Goal: Information Seeking & Learning: Learn about a topic

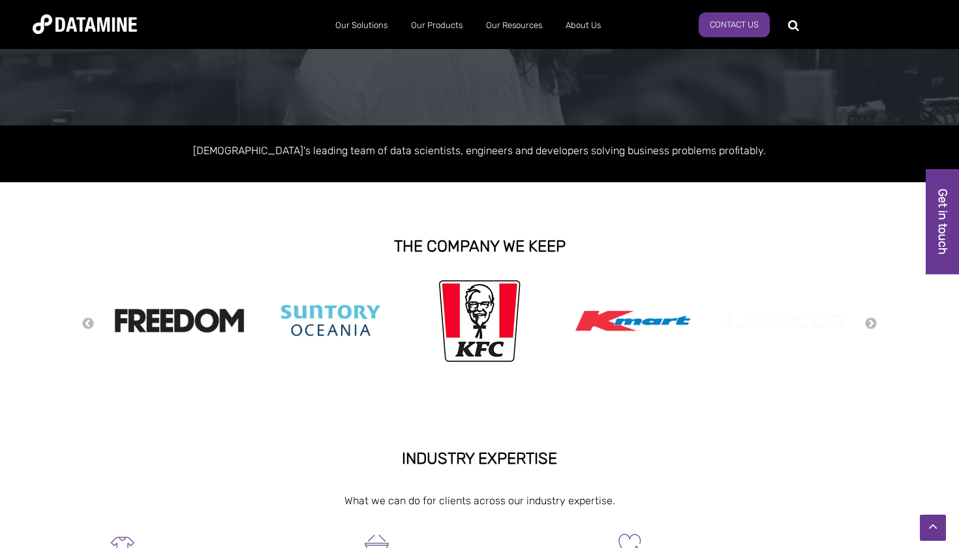
scroll to position [149, 0]
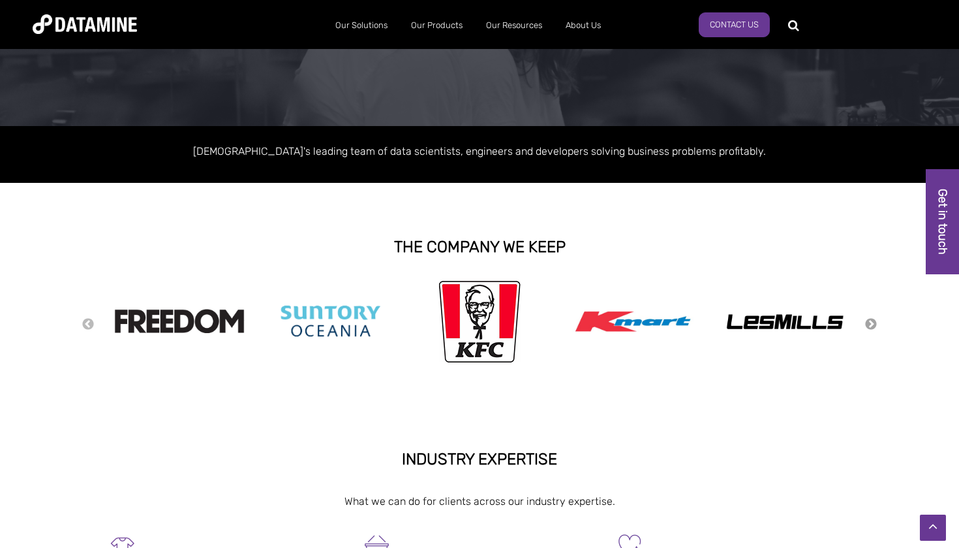
click at [873, 321] on button "Next" at bounding box center [871, 324] width 13 height 14
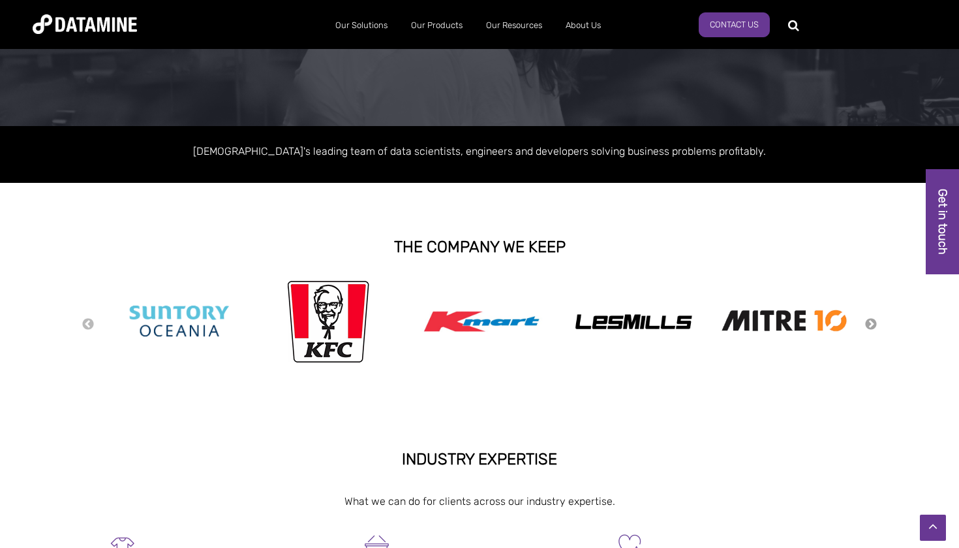
click at [873, 321] on button "Next" at bounding box center [871, 324] width 13 height 14
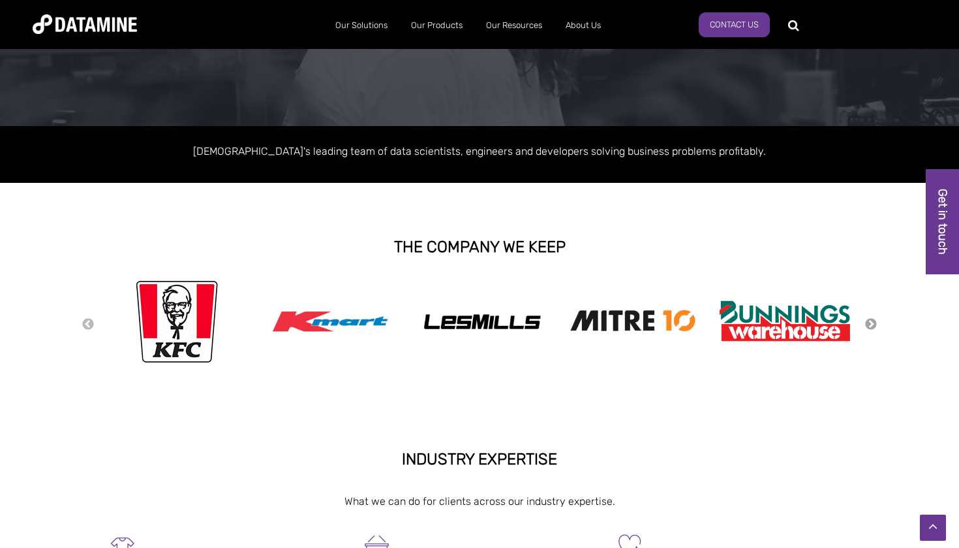
click at [873, 321] on button "Next" at bounding box center [871, 324] width 13 height 14
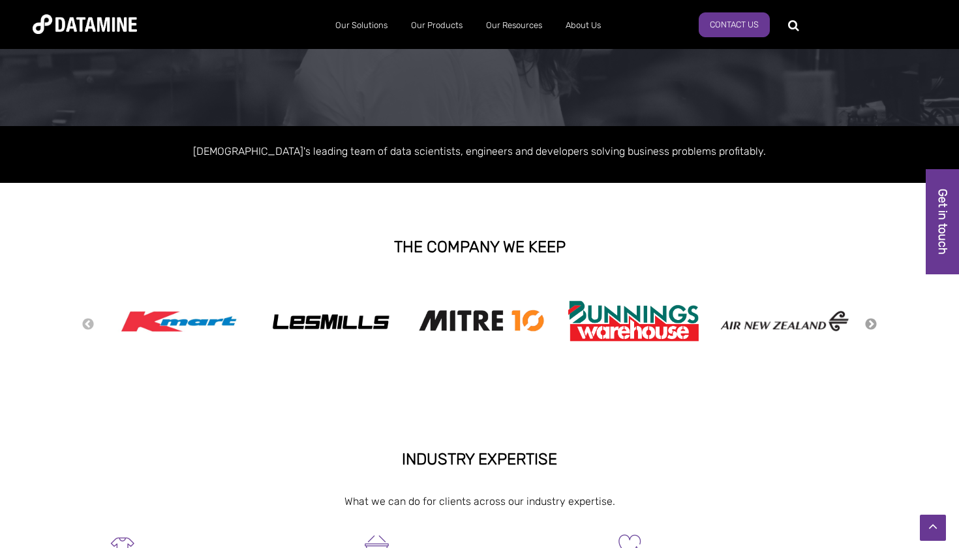
click at [873, 321] on button "Next" at bounding box center [871, 324] width 13 height 14
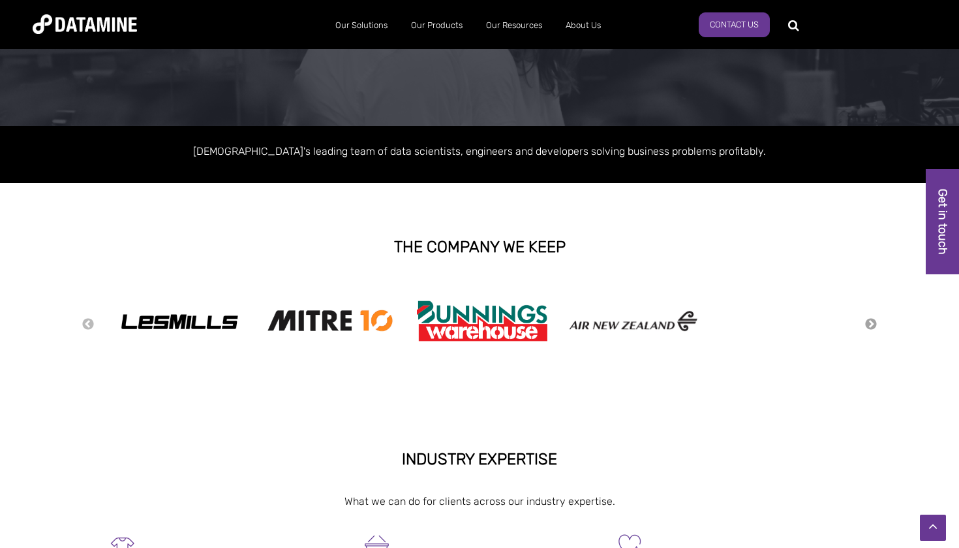
click at [873, 321] on button "Next" at bounding box center [871, 324] width 13 height 14
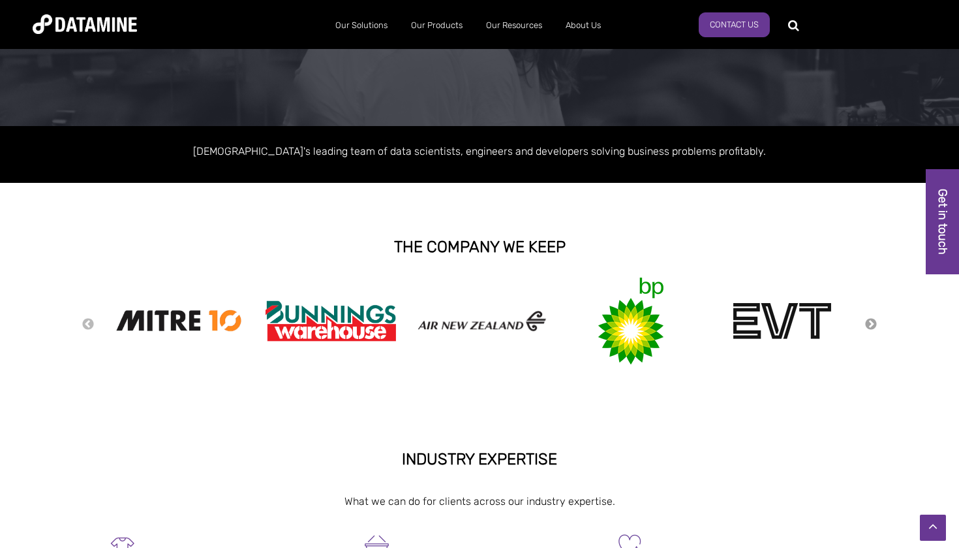
click at [873, 321] on button "Next" at bounding box center [871, 324] width 13 height 14
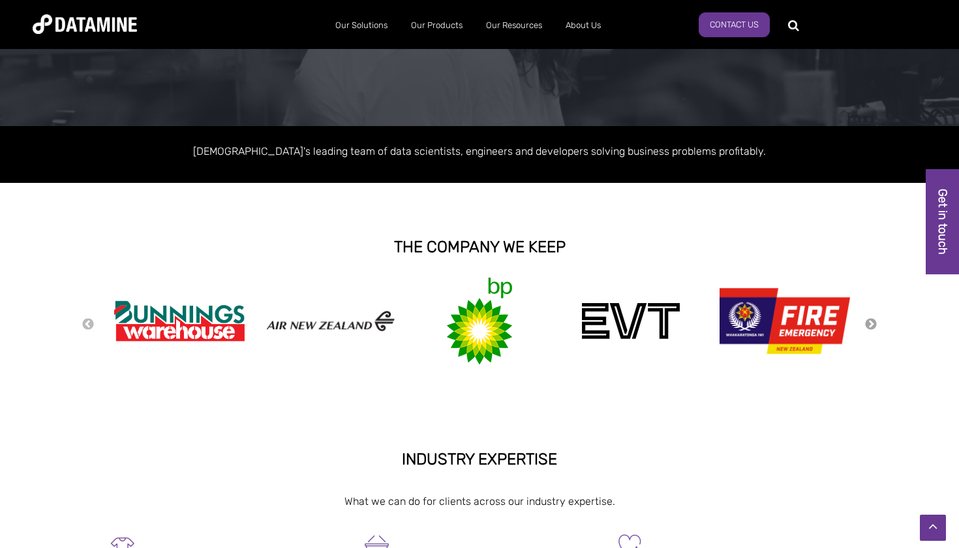
click at [873, 321] on button "Next" at bounding box center [871, 324] width 13 height 14
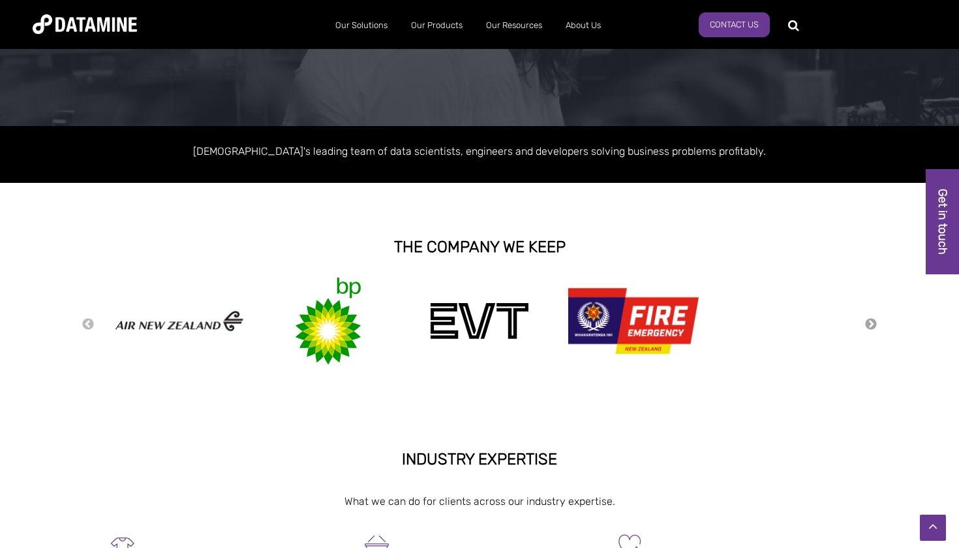
click at [873, 321] on button "Next" at bounding box center [871, 324] width 13 height 14
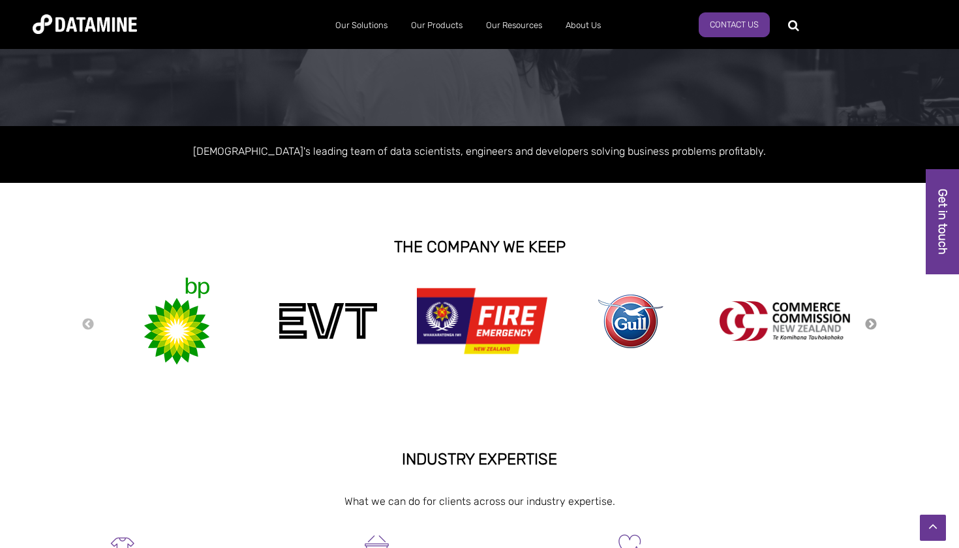
click at [873, 321] on button "Next" at bounding box center [871, 324] width 13 height 14
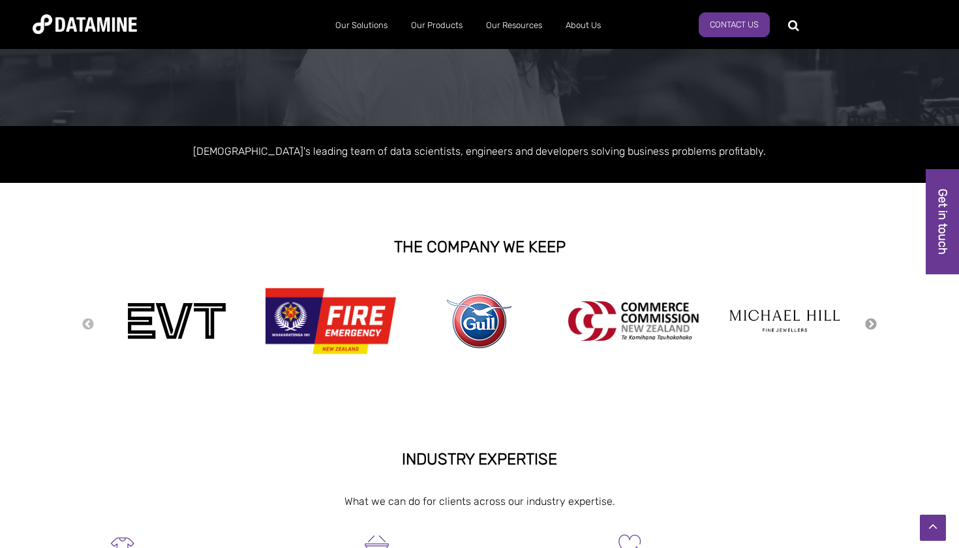
click at [873, 321] on button "Next" at bounding box center [871, 324] width 13 height 14
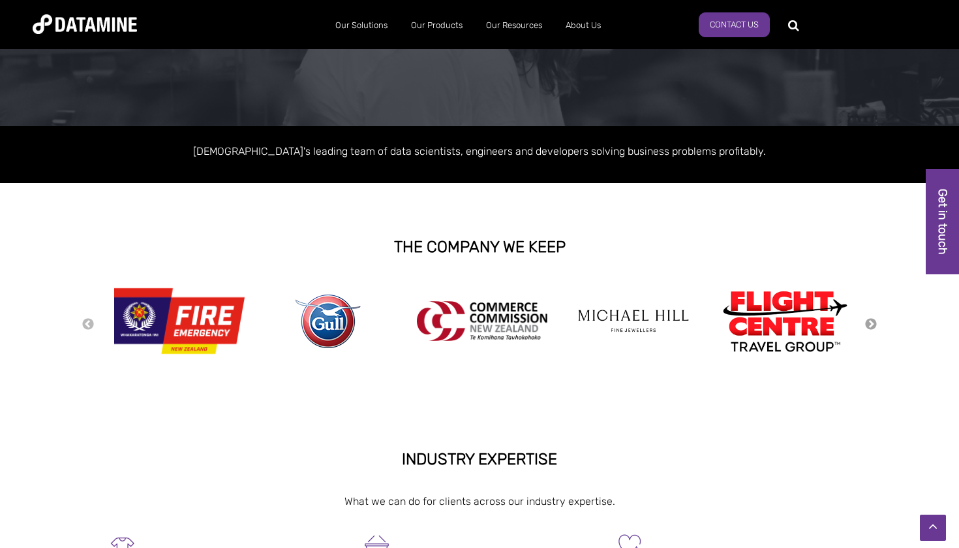
click at [873, 321] on button "Next" at bounding box center [871, 324] width 13 height 14
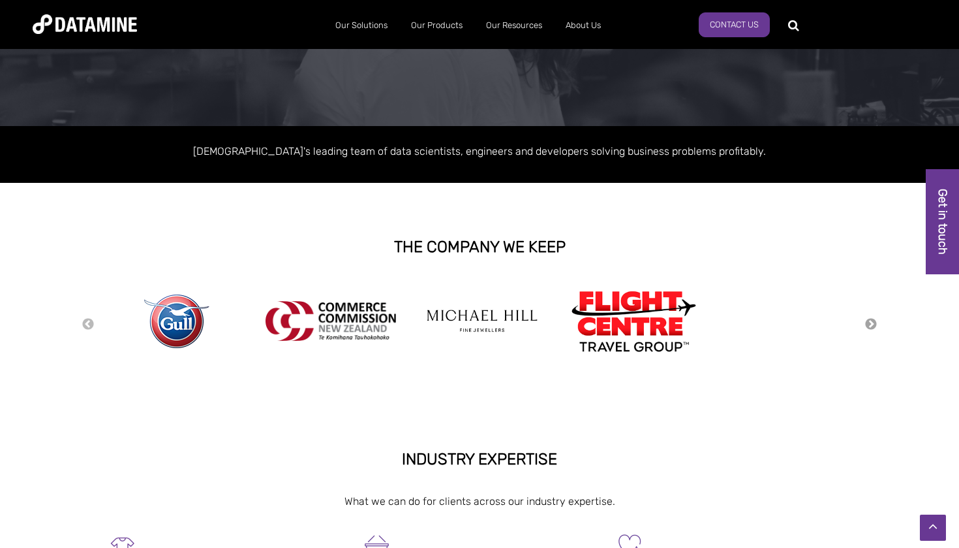
click at [873, 321] on button "Next" at bounding box center [871, 324] width 13 height 14
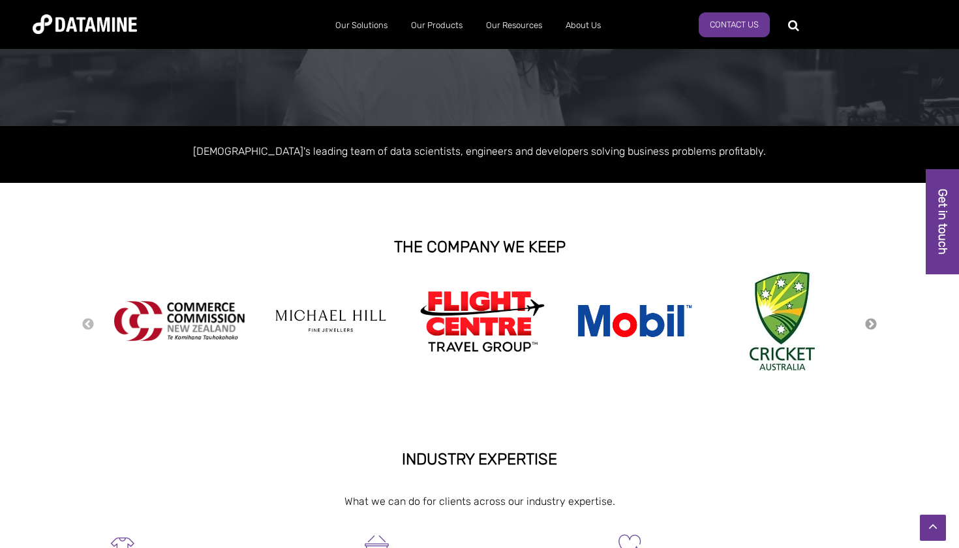
click at [873, 321] on button "Next" at bounding box center [871, 324] width 13 height 14
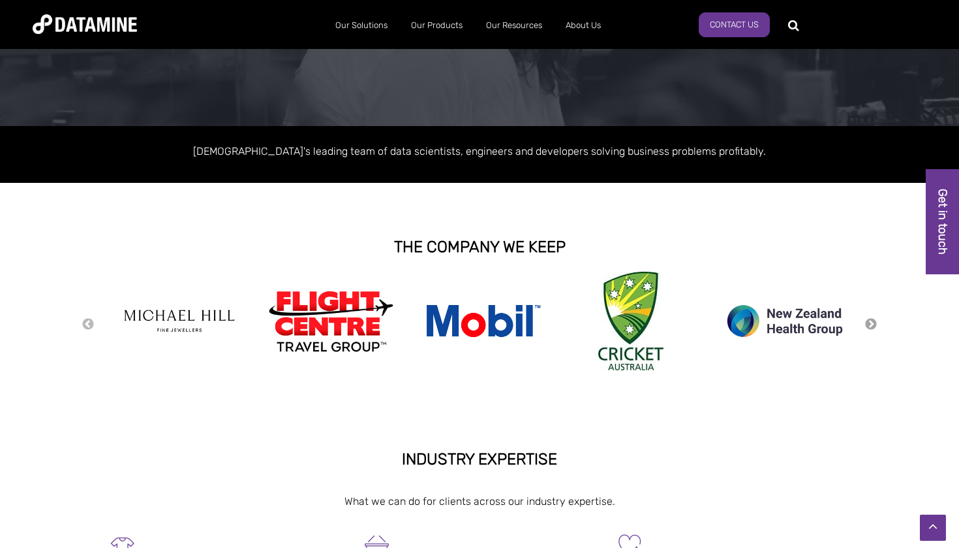
click at [873, 321] on button "Next" at bounding box center [871, 324] width 13 height 14
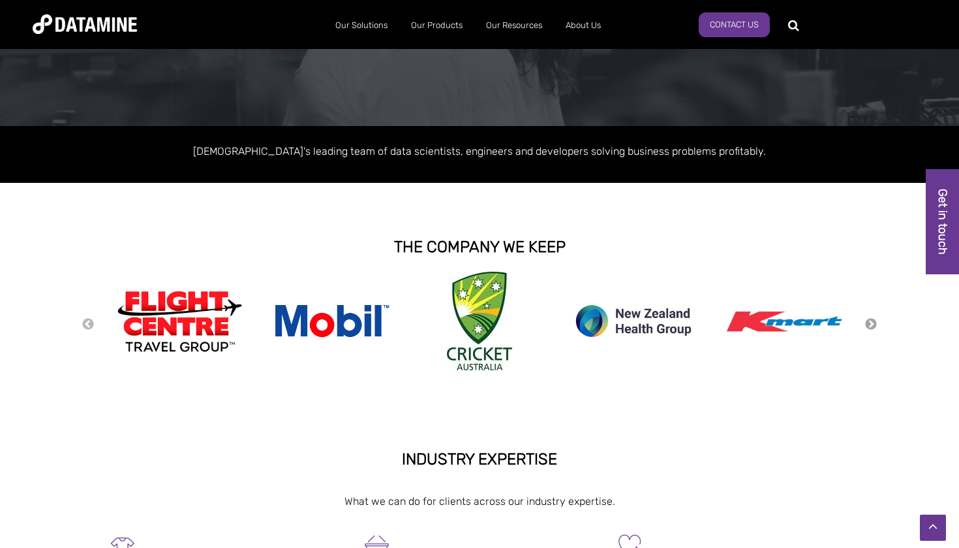
click at [873, 321] on button "Next" at bounding box center [871, 324] width 13 height 14
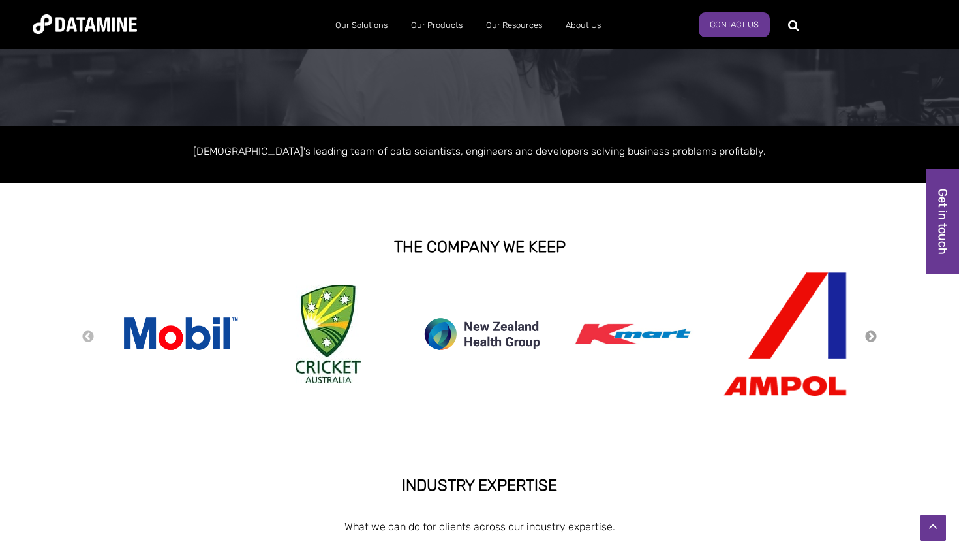
click at [873, 321] on div "Previous Next" at bounding box center [480, 337] width 796 height 130
click at [872, 330] on button "Next" at bounding box center [871, 337] width 13 height 14
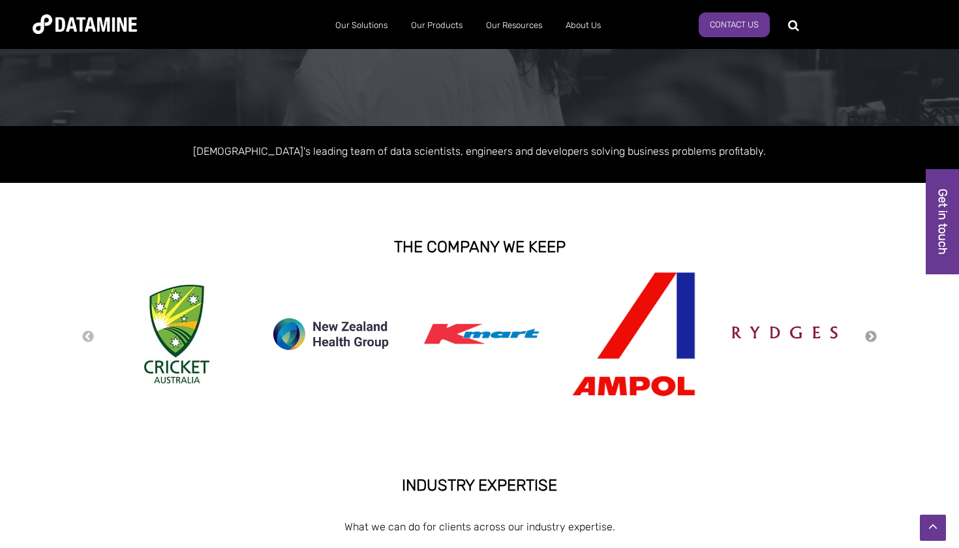
click at [872, 332] on button "Next" at bounding box center [871, 337] width 13 height 14
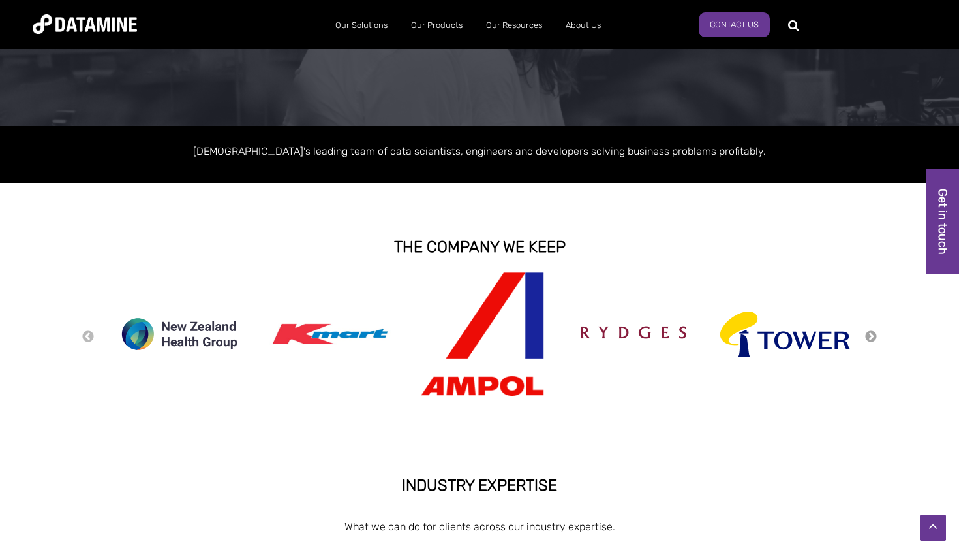
click at [872, 332] on button "Next" at bounding box center [871, 337] width 13 height 14
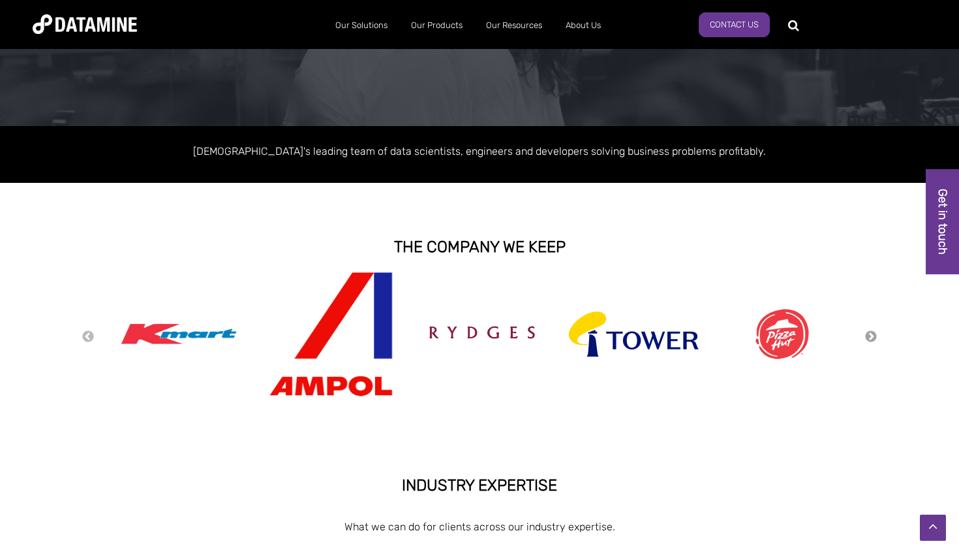
click at [872, 332] on button "Next" at bounding box center [871, 337] width 13 height 14
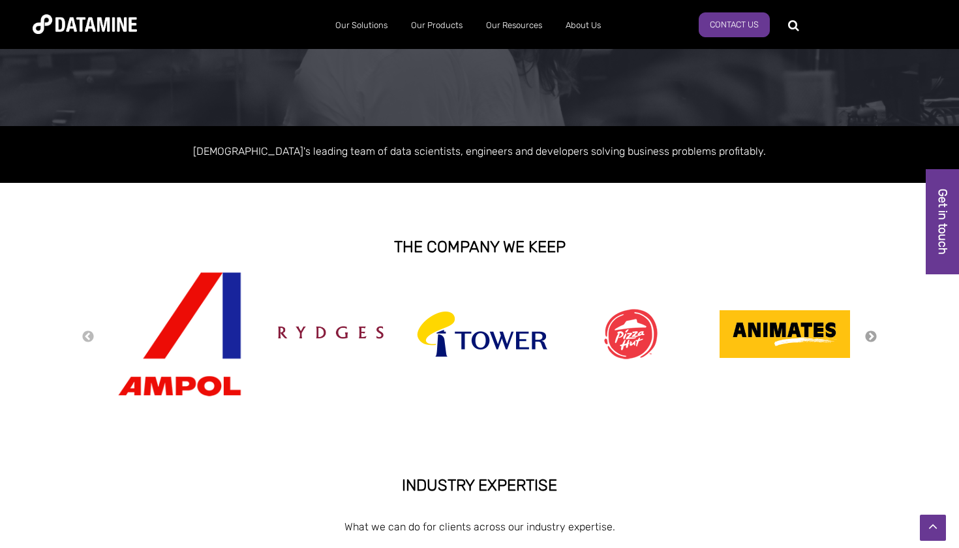
click at [872, 332] on button "Next" at bounding box center [871, 337] width 13 height 14
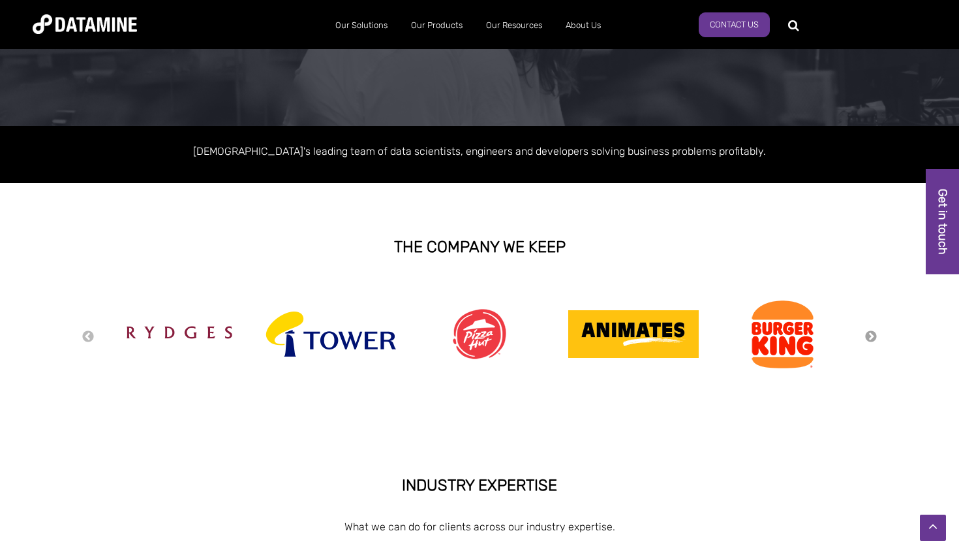
click at [872, 332] on button "Next" at bounding box center [871, 337] width 13 height 14
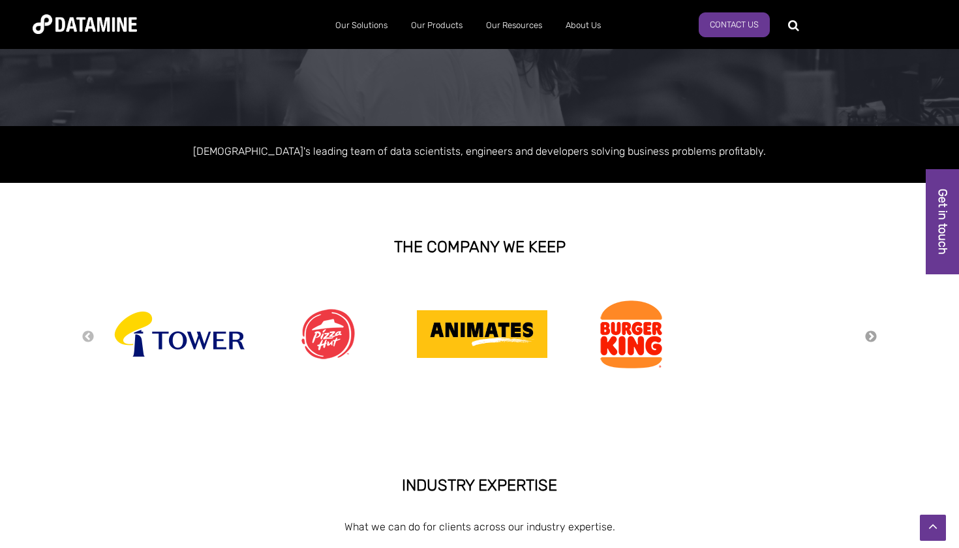
click at [872, 332] on button "Next" at bounding box center [871, 337] width 13 height 14
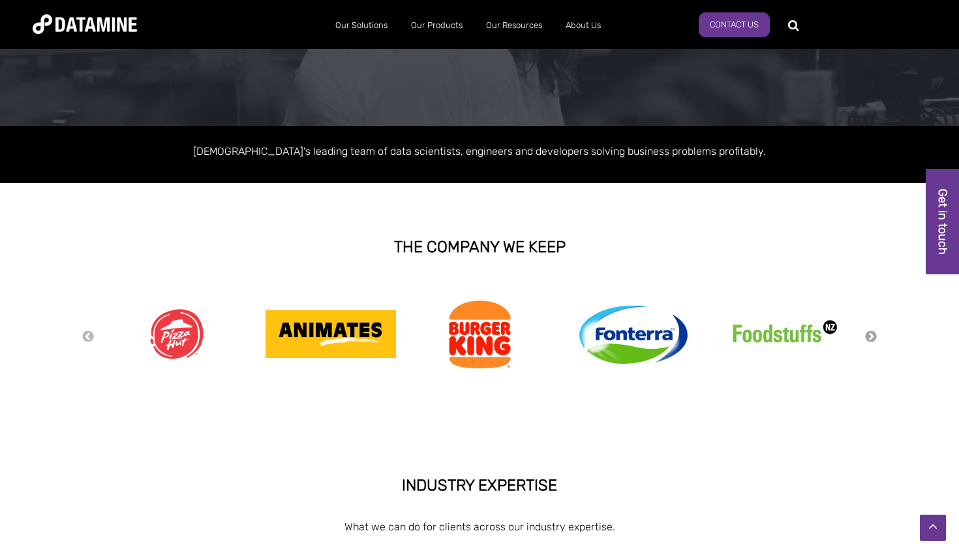
click at [872, 332] on button "Next" at bounding box center [871, 337] width 13 height 14
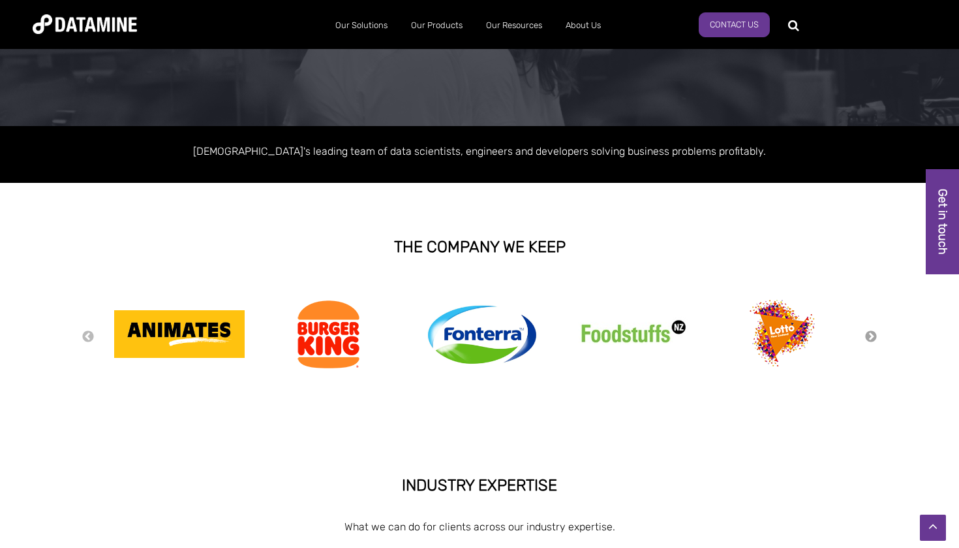
click at [872, 332] on button "Next" at bounding box center [871, 337] width 13 height 14
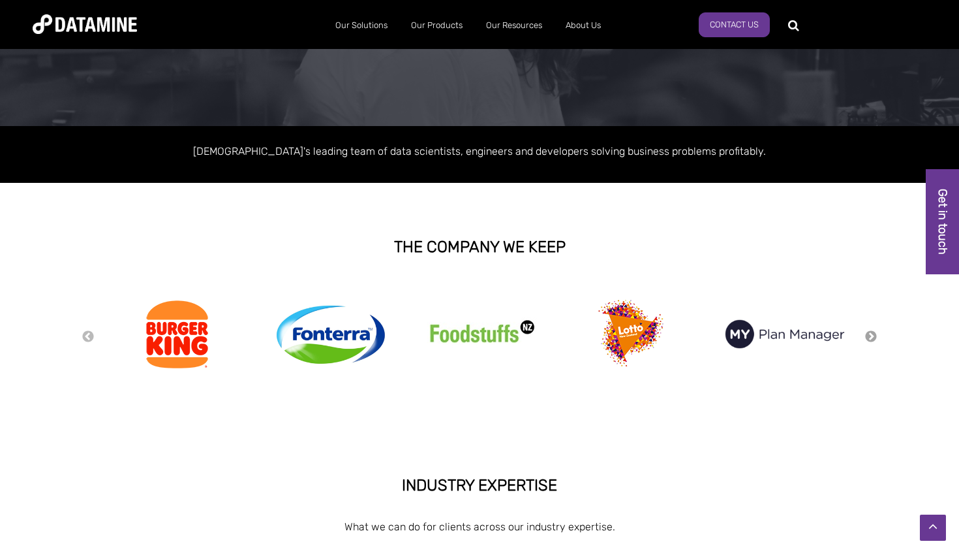
click at [872, 332] on button "Next" at bounding box center [871, 337] width 13 height 14
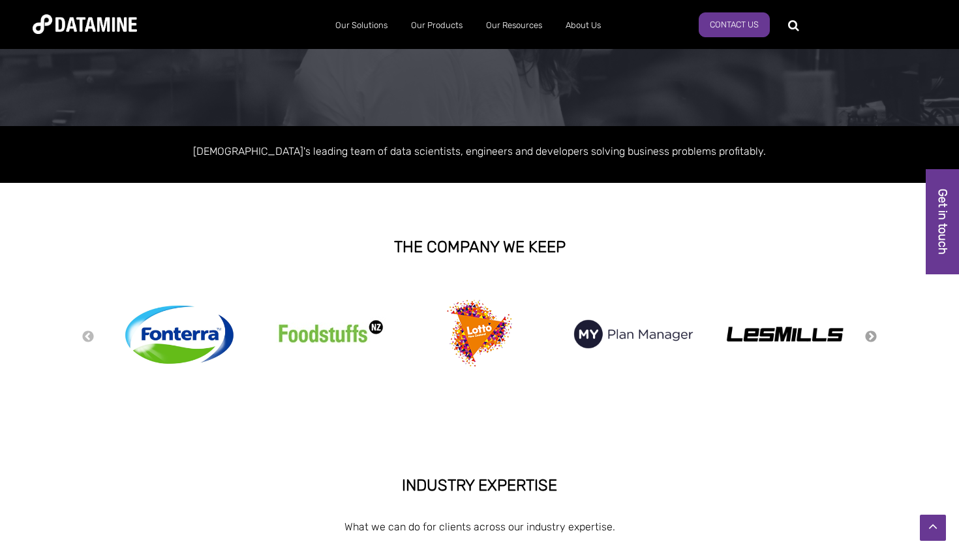
click at [872, 332] on button "Next" at bounding box center [871, 337] width 13 height 14
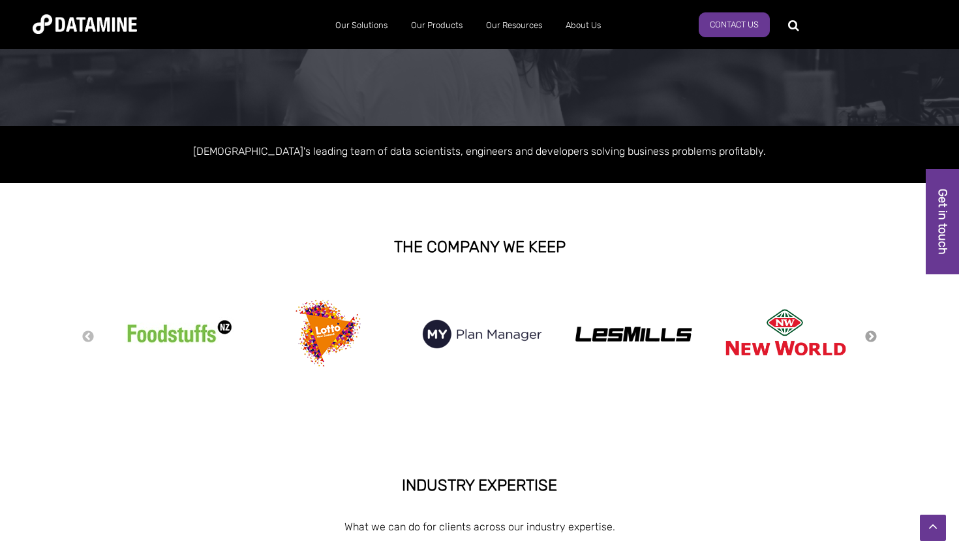
click at [872, 332] on button "Next" at bounding box center [871, 337] width 13 height 14
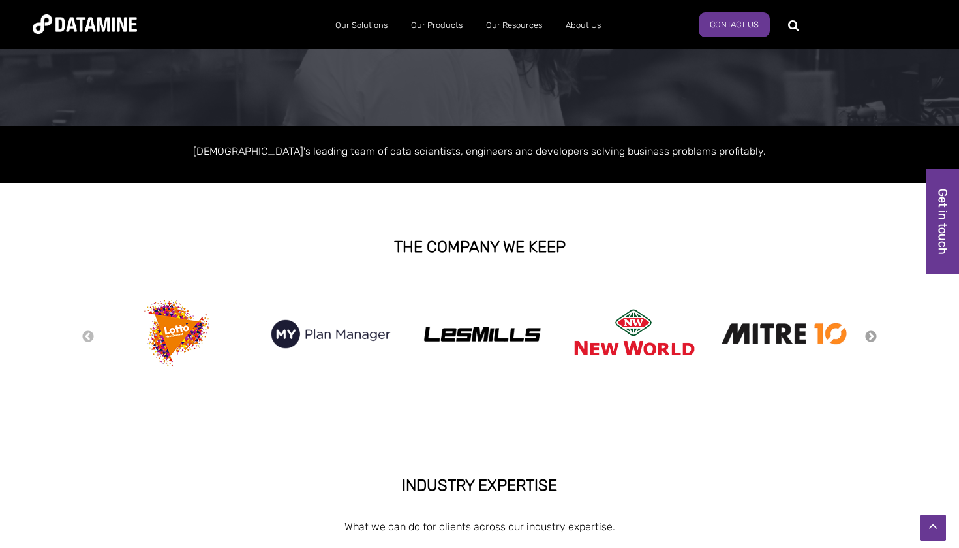
click at [870, 334] on button "Next" at bounding box center [871, 337] width 13 height 14
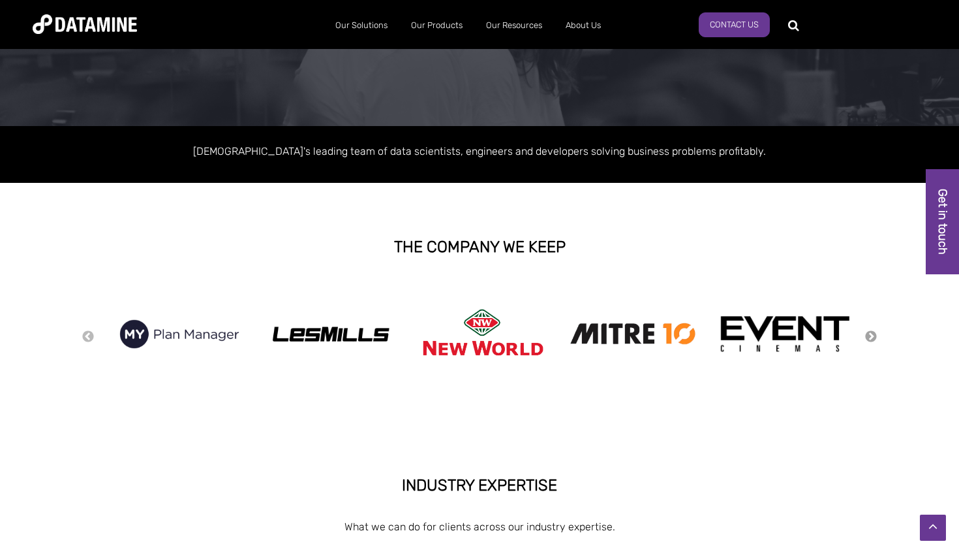
click at [870, 334] on button "Next" at bounding box center [871, 337] width 13 height 14
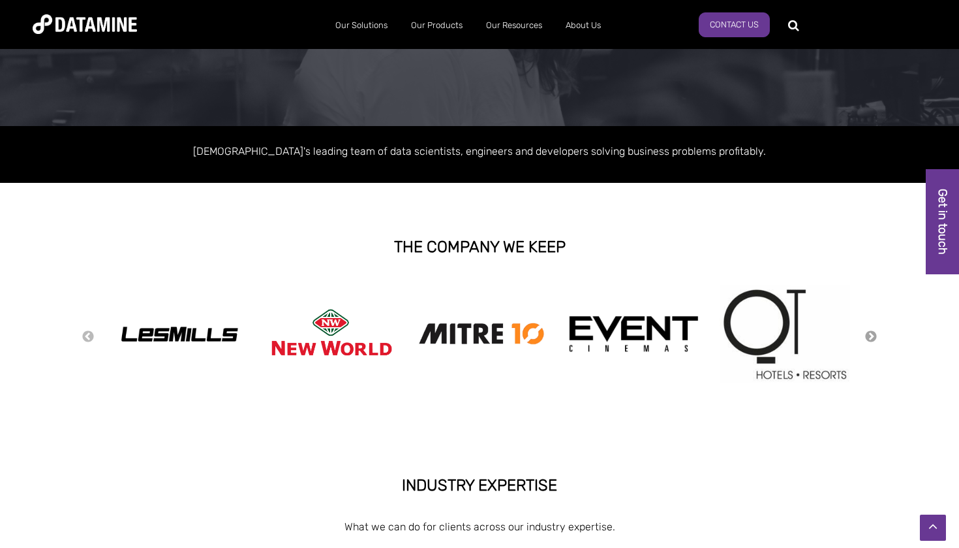
click at [870, 334] on button "Next" at bounding box center [871, 337] width 13 height 14
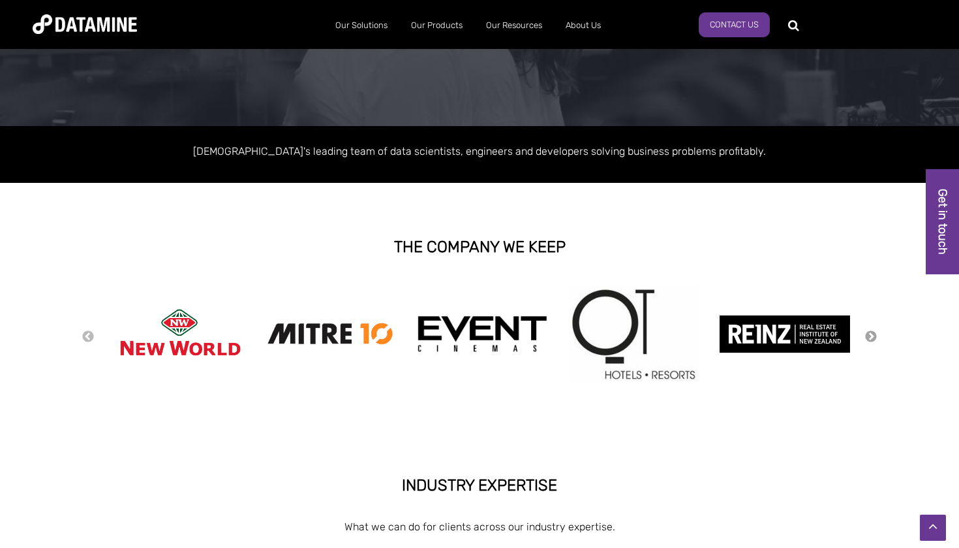
click at [870, 334] on button "Next" at bounding box center [871, 337] width 13 height 14
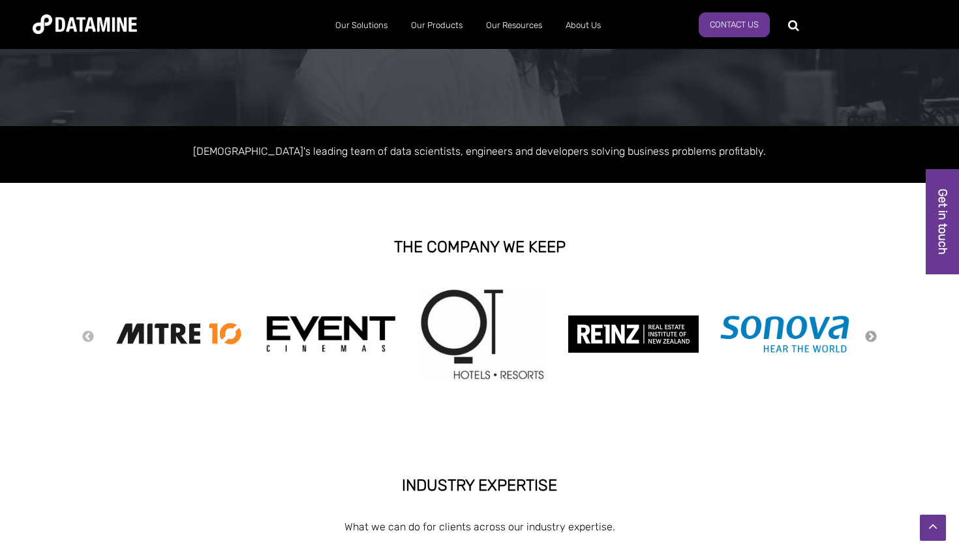
click at [870, 334] on button "Next" at bounding box center [871, 337] width 13 height 14
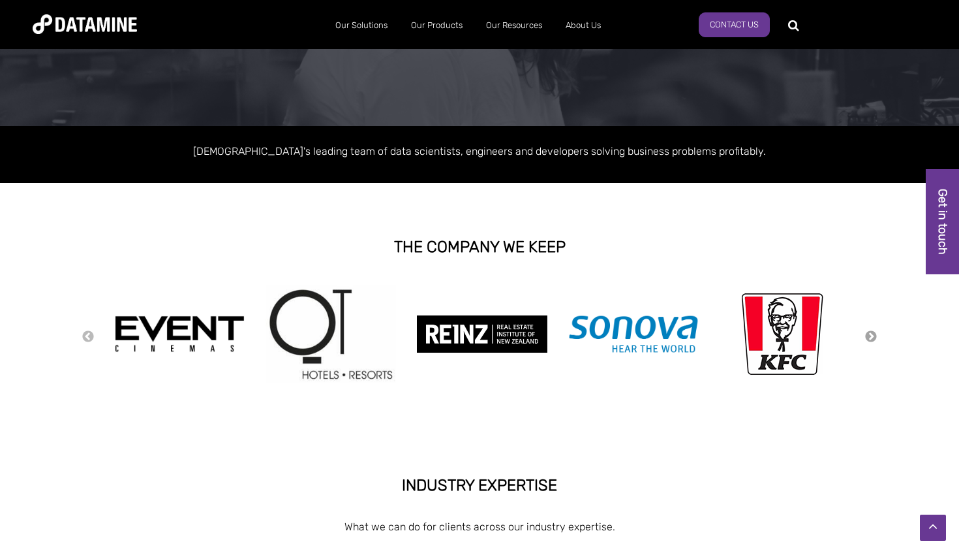
click at [870, 334] on button "Next" at bounding box center [871, 337] width 13 height 14
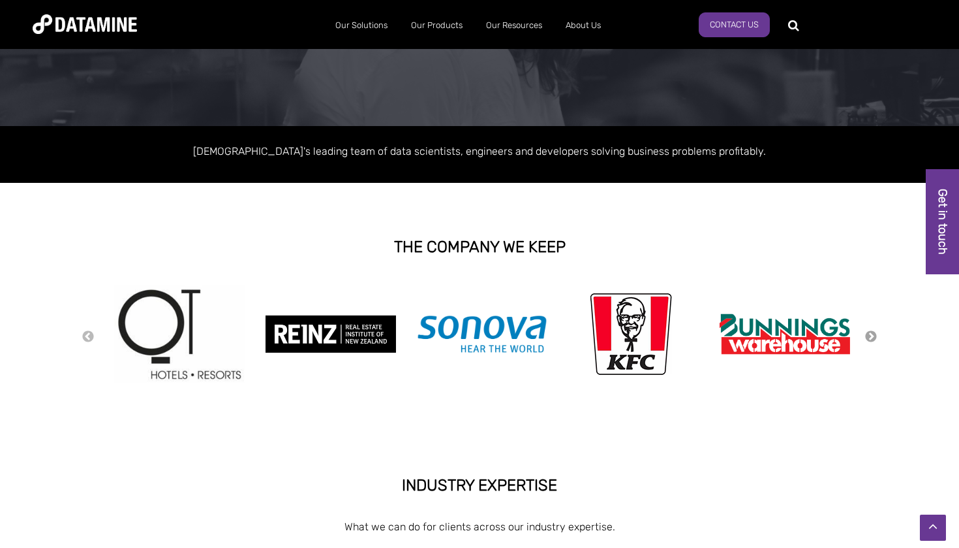
click at [870, 334] on button "Next" at bounding box center [871, 337] width 13 height 14
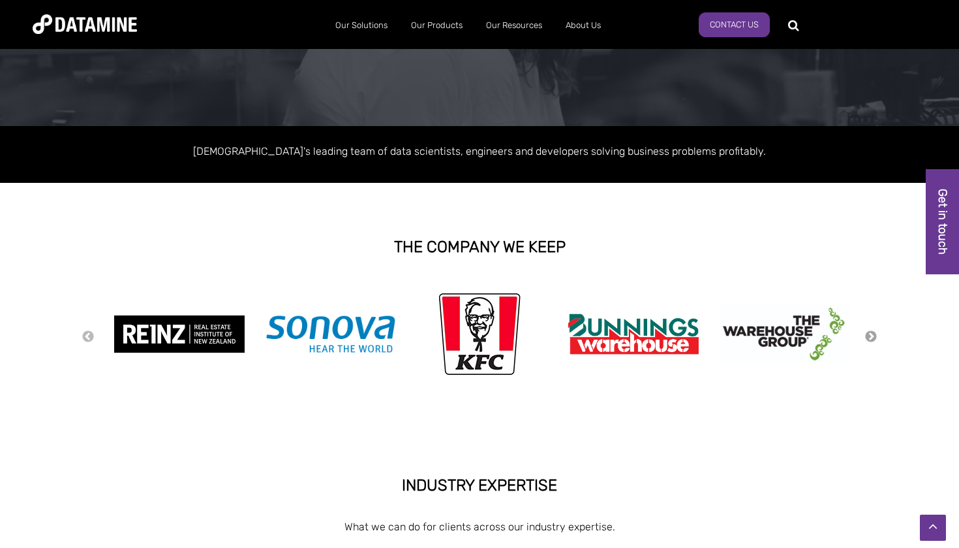
click at [870, 334] on button "Next" at bounding box center [871, 337] width 13 height 14
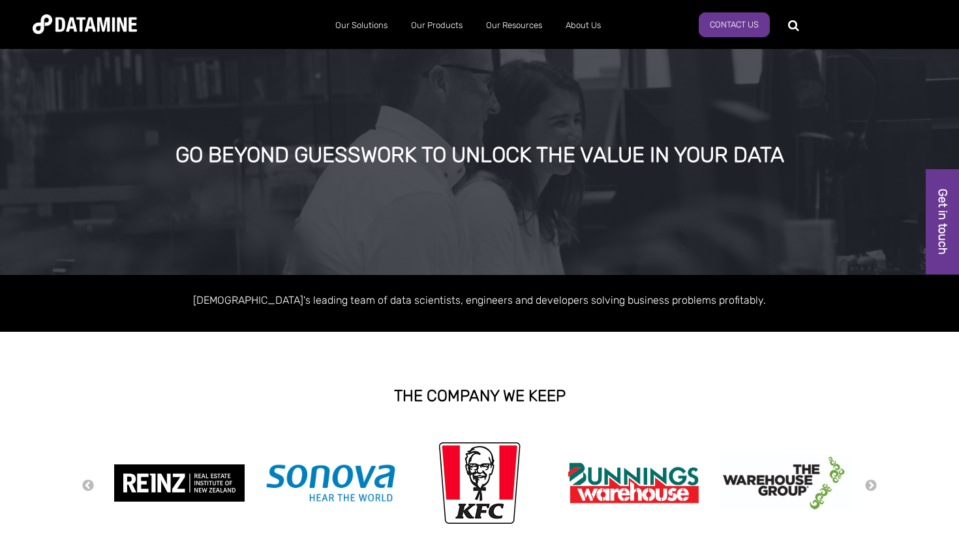
scroll to position [0, 0]
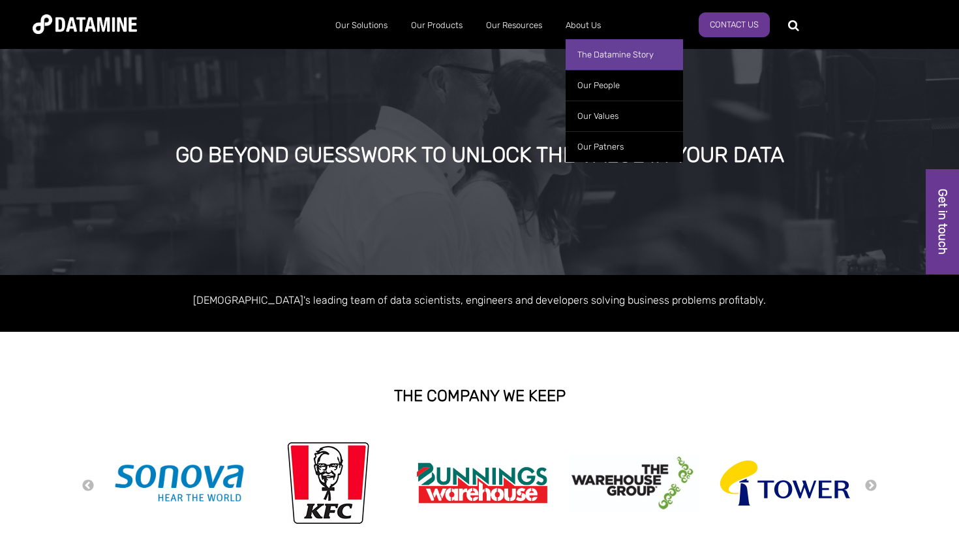
click at [604, 51] on link "The Datamine Story" at bounding box center [624, 54] width 117 height 31
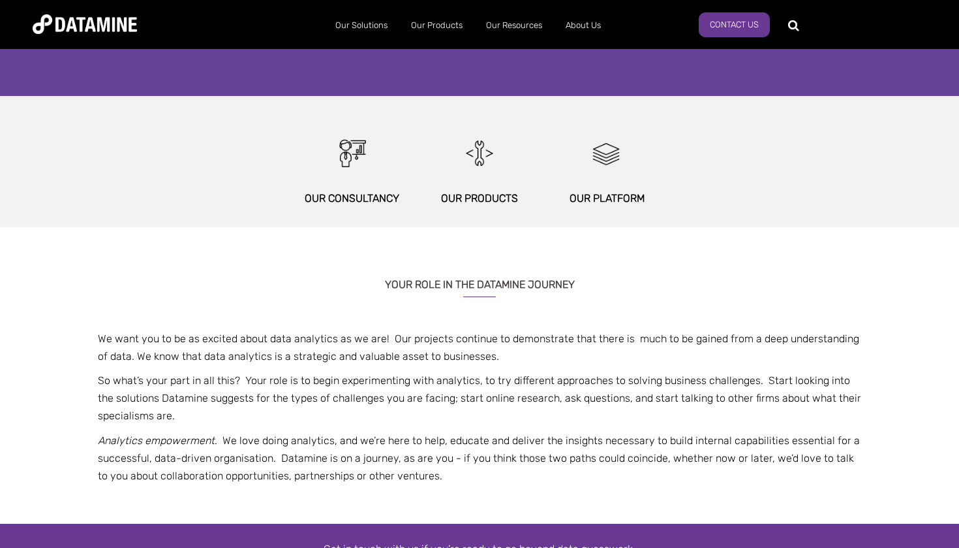
scroll to position [644, 0]
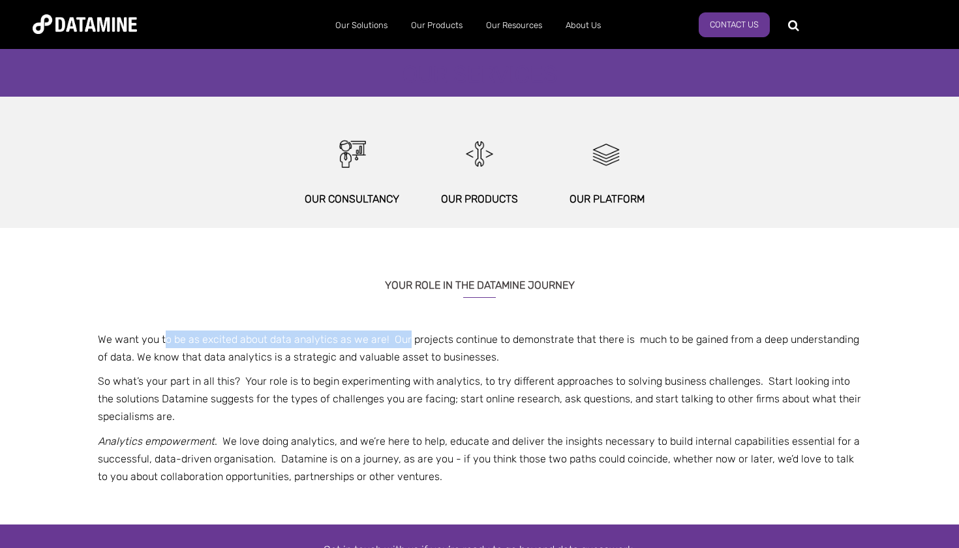
drag, startPoint x: 167, startPoint y: 338, endPoint x: 403, endPoint y: 333, distance: 236.3
click at [403, 333] on p "We want you to be as excited about data analytics as we are! Our projects conti…" at bounding box center [480, 347] width 764 height 35
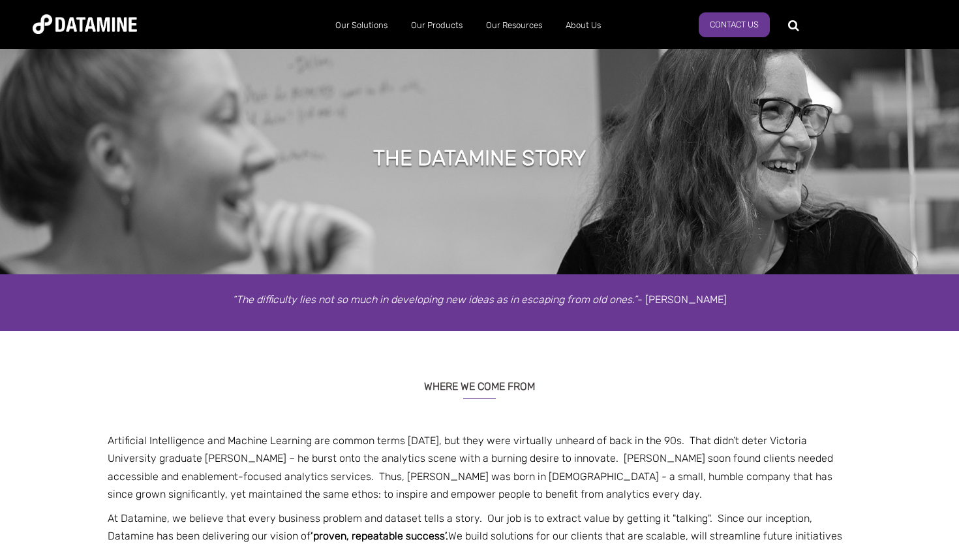
scroll to position [0, 0]
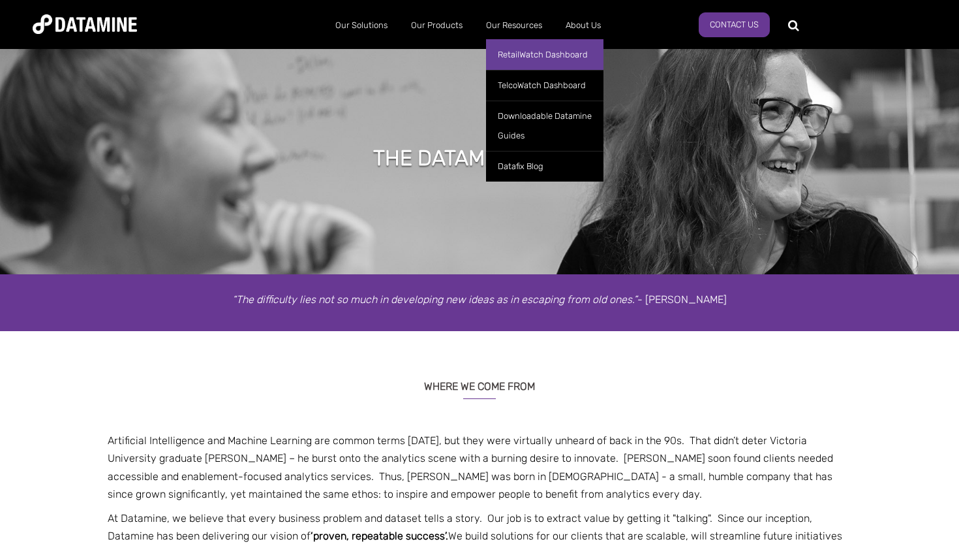
click at [527, 56] on link "RetailWatch Dashboard" at bounding box center [544, 54] width 117 height 31
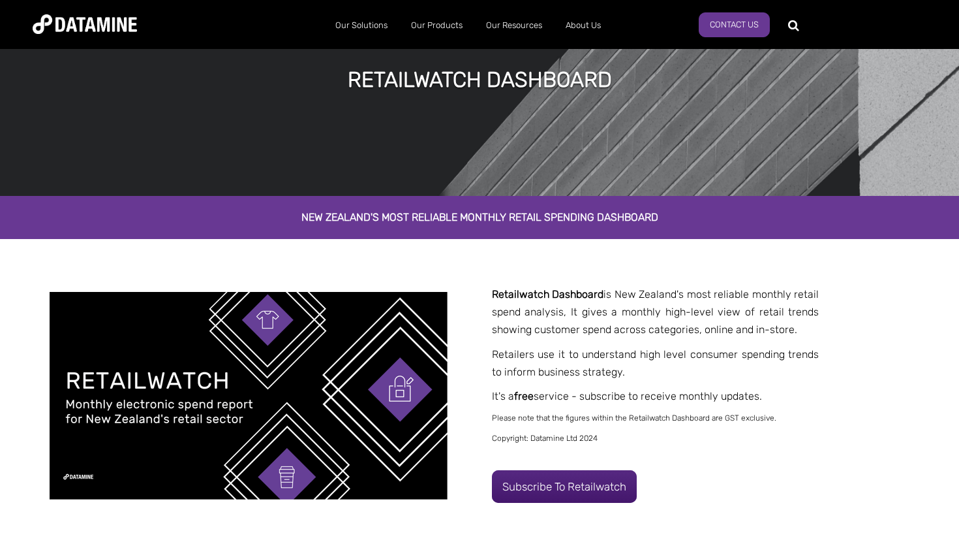
scroll to position [86, 0]
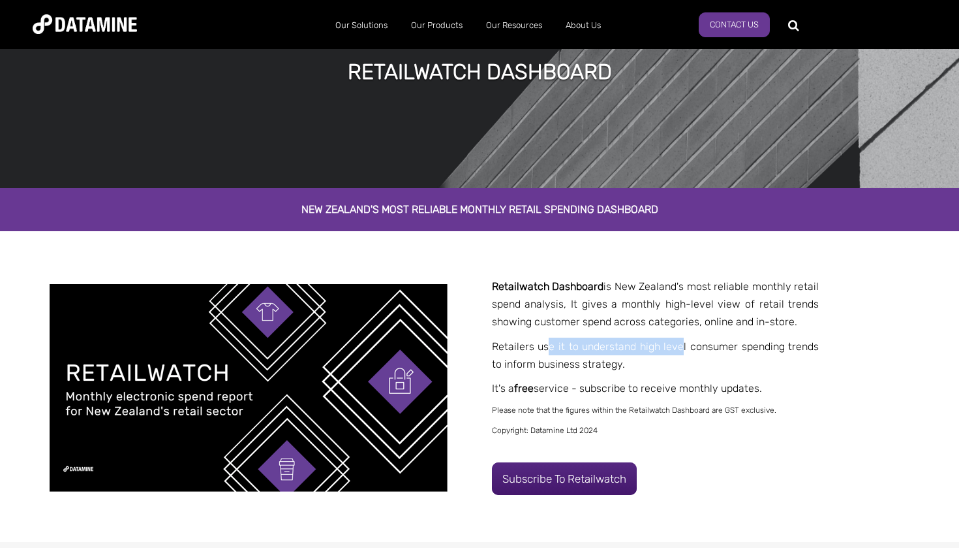
drag, startPoint x: 547, startPoint y: 345, endPoint x: 686, endPoint y: 342, distance: 139.0
click at [686, 342] on span "Retailers use it to understand high level consumer spending trends to inform bu…" at bounding box center [655, 355] width 327 height 30
click at [589, 364] on span "Retailers use it to understand high level consumer spending trends to inform bu…" at bounding box center [655, 355] width 327 height 30
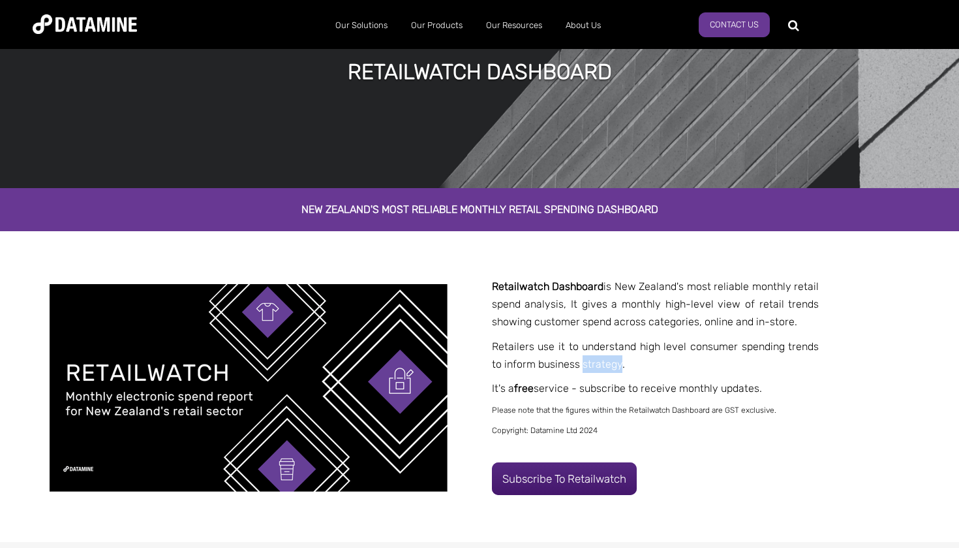
click at [589, 364] on span "Retailers use it to understand high level consumer spending trends to inform bu…" at bounding box center [655, 355] width 327 height 30
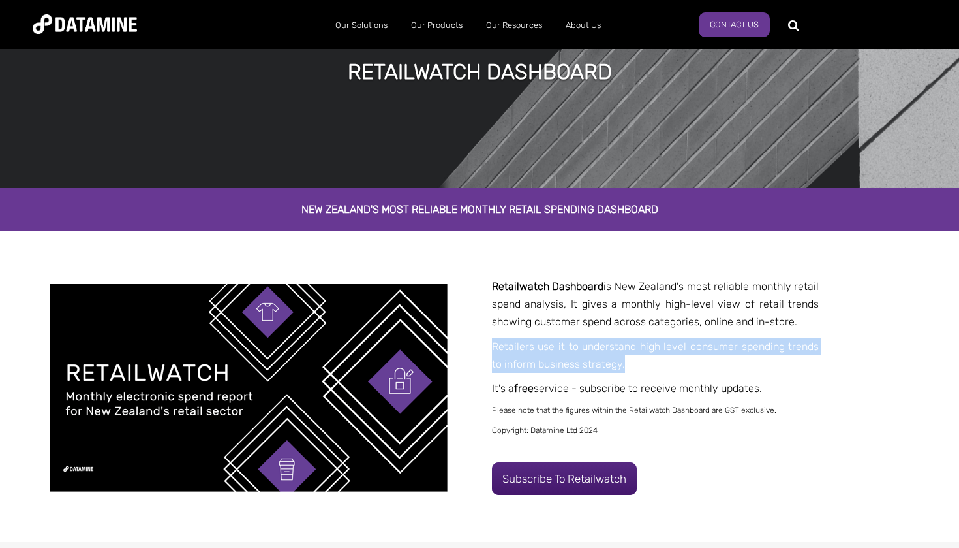
click at [589, 364] on span "Retailers use it to understand high level consumer spending trends to inform bu…" at bounding box center [655, 355] width 327 height 30
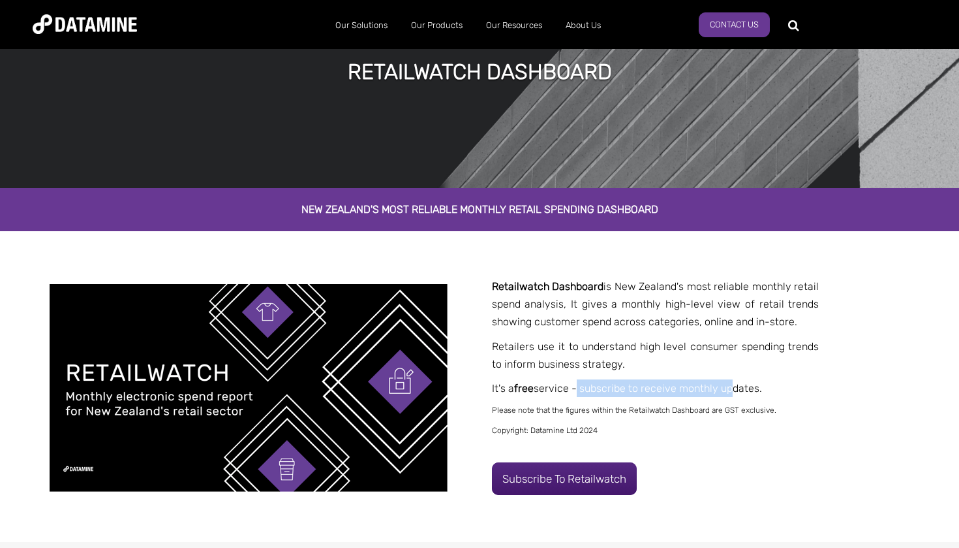
drag, startPoint x: 579, startPoint y: 384, endPoint x: 734, endPoint y: 387, distance: 154.7
click at [734, 387] on span "It's a free service - subscribe to receive monthly updates." at bounding box center [627, 388] width 270 height 12
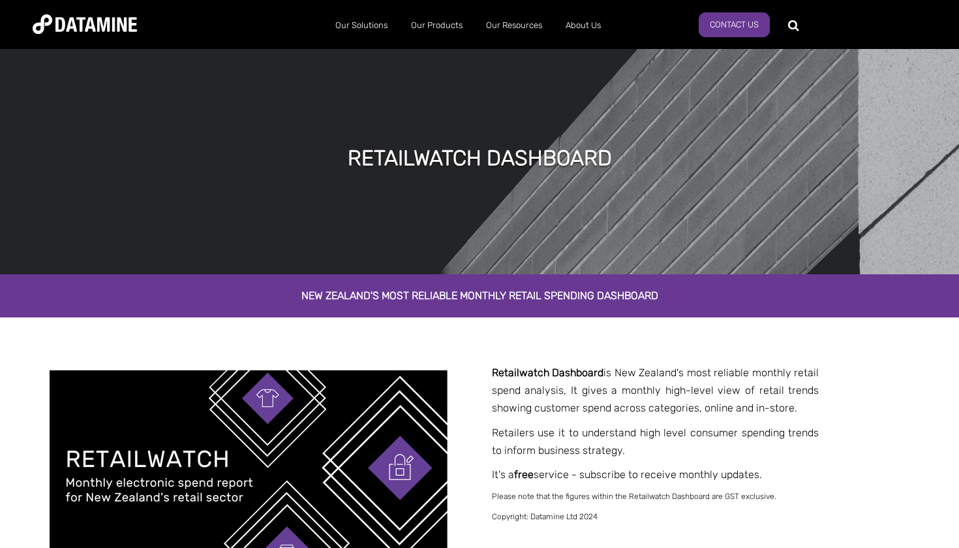
scroll to position [0, 0]
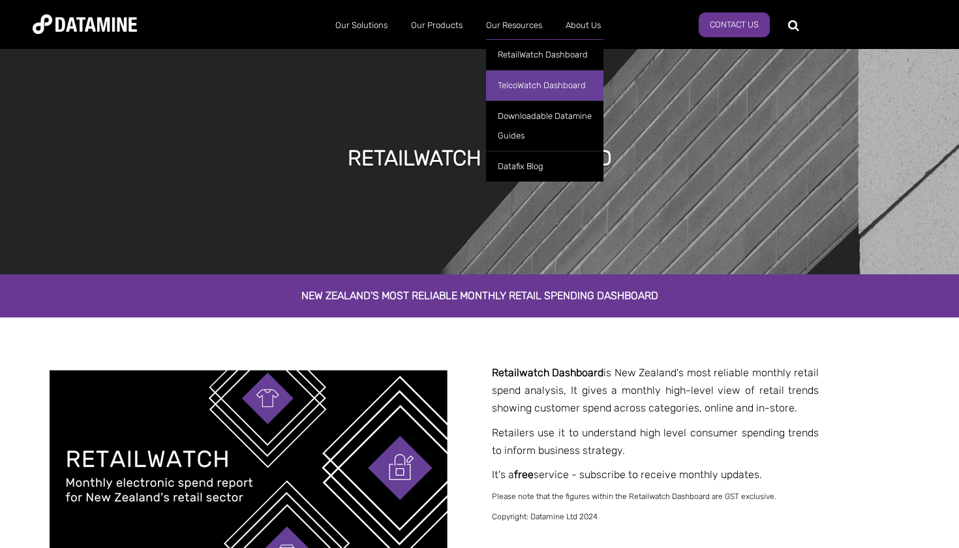
click at [546, 80] on link "TelcoWatch Dashboard" at bounding box center [544, 85] width 117 height 31
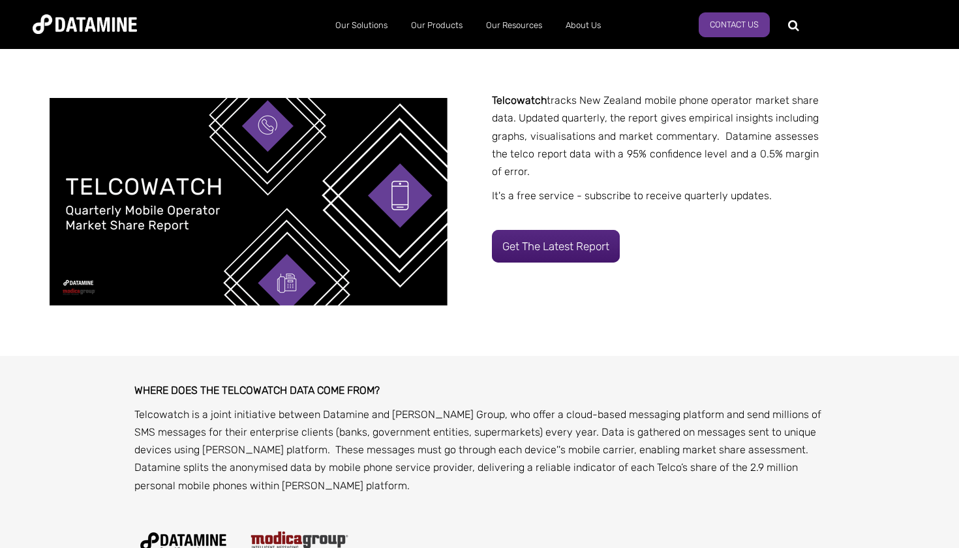
scroll to position [287, 0]
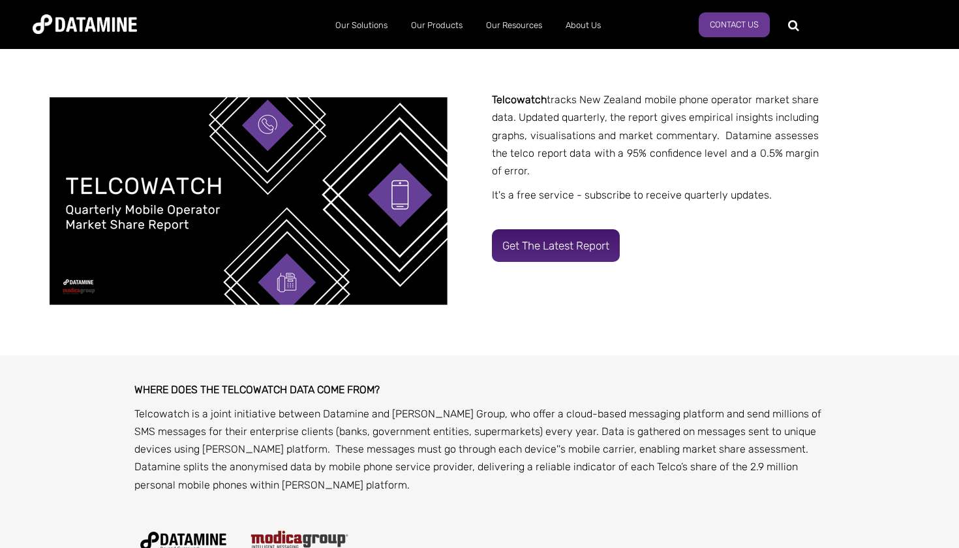
click at [576, 233] on link "Get the latest report" at bounding box center [556, 245] width 128 height 33
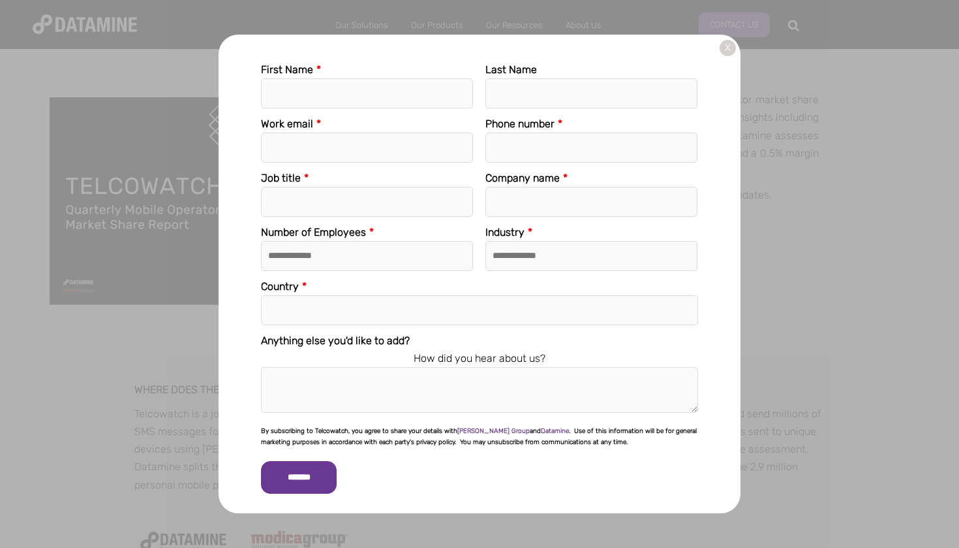
click at [726, 41] on link "X" at bounding box center [728, 48] width 16 height 16
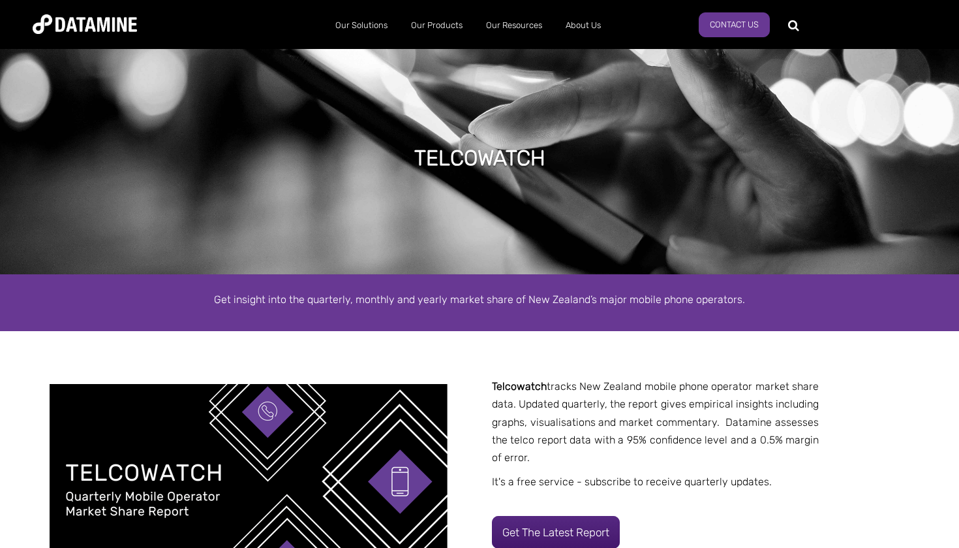
scroll to position [0, 0]
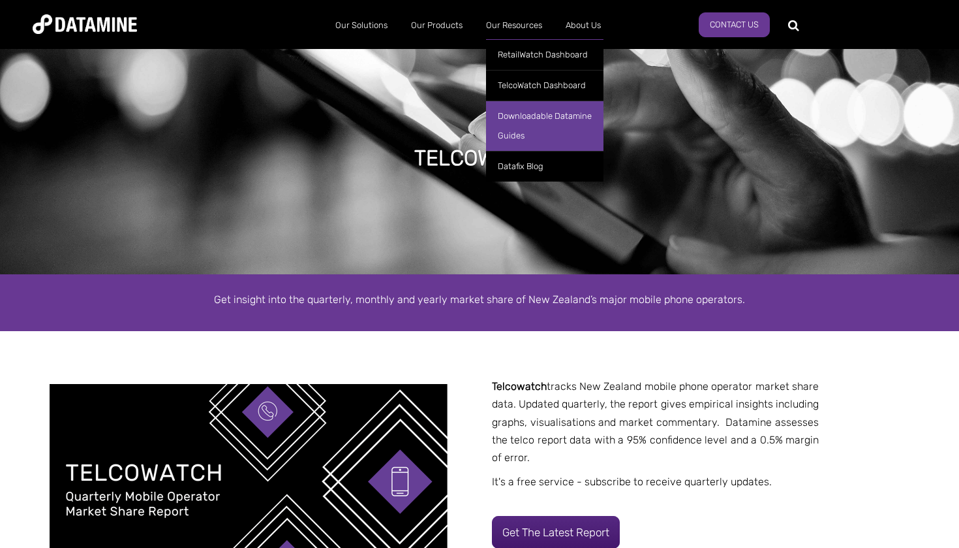
click at [524, 129] on link "Downloadable Datamine Guides" at bounding box center [544, 126] width 117 height 50
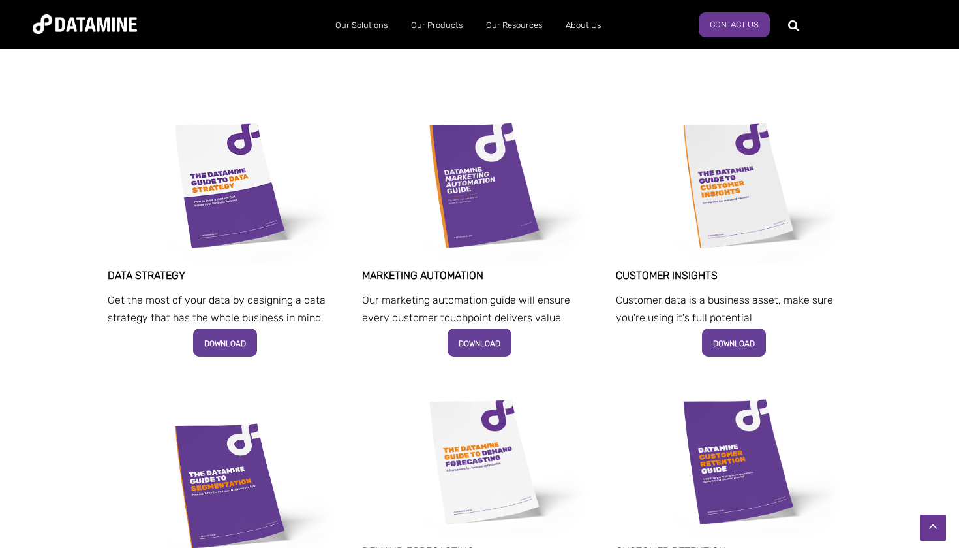
scroll to position [248, 0]
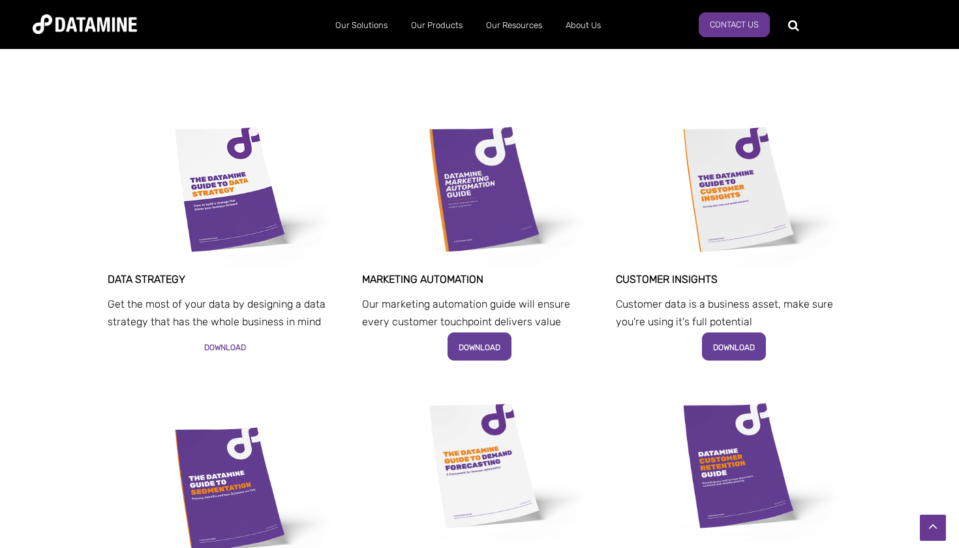
click at [239, 343] on span "DOWNLOAD" at bounding box center [225, 347] width 42 height 9
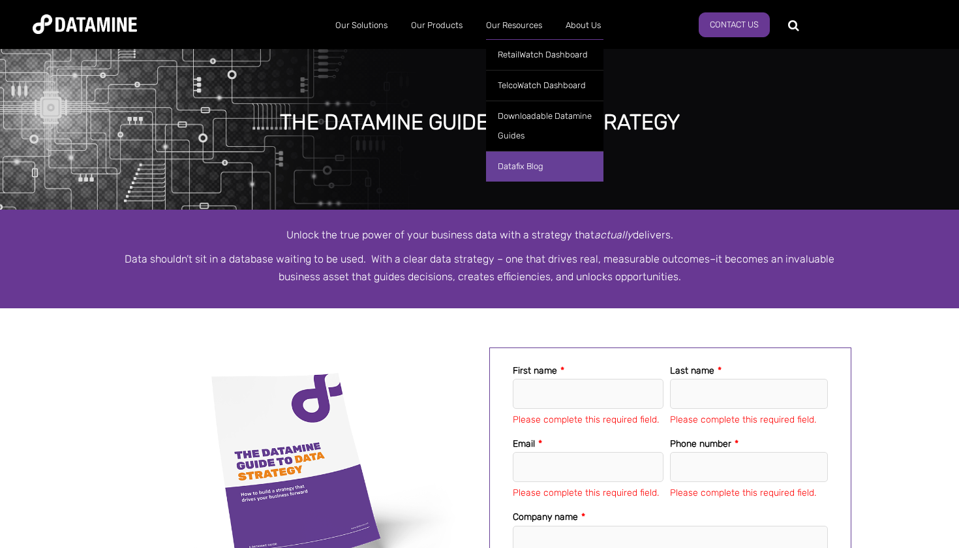
click at [536, 169] on link "Datafix Blog" at bounding box center [544, 166] width 117 height 31
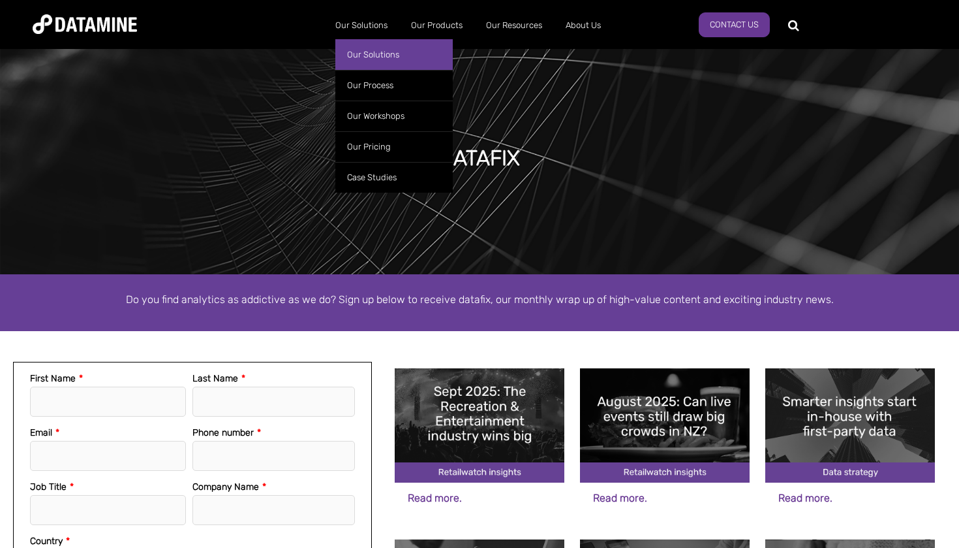
click at [382, 57] on link "Our Solutions" at bounding box center [393, 54] width 117 height 31
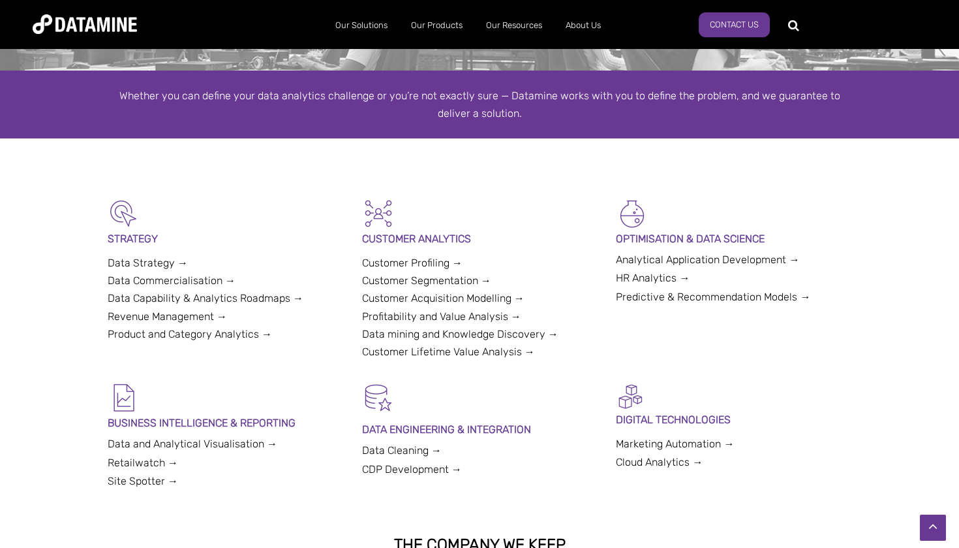
scroll to position [43, 0]
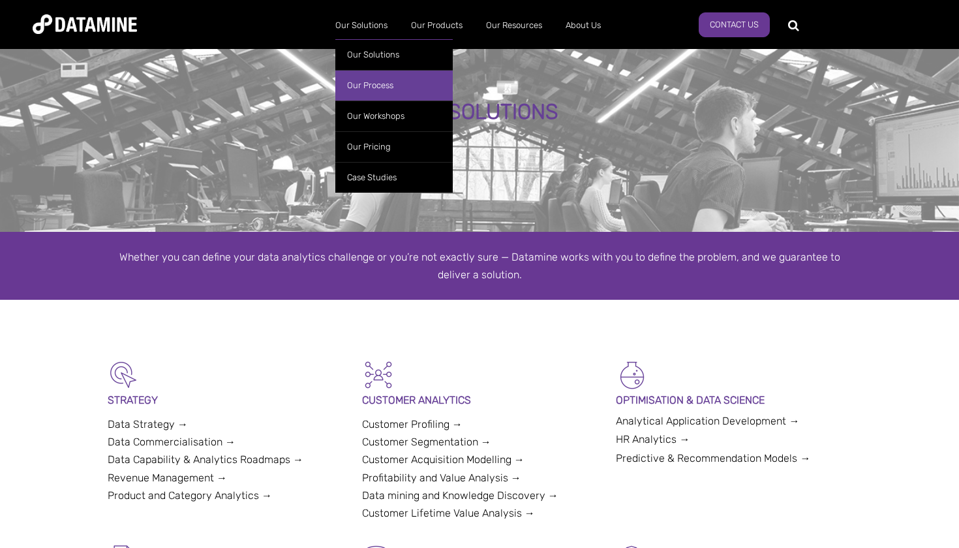
click at [378, 85] on link "Our Process" at bounding box center [393, 85] width 117 height 31
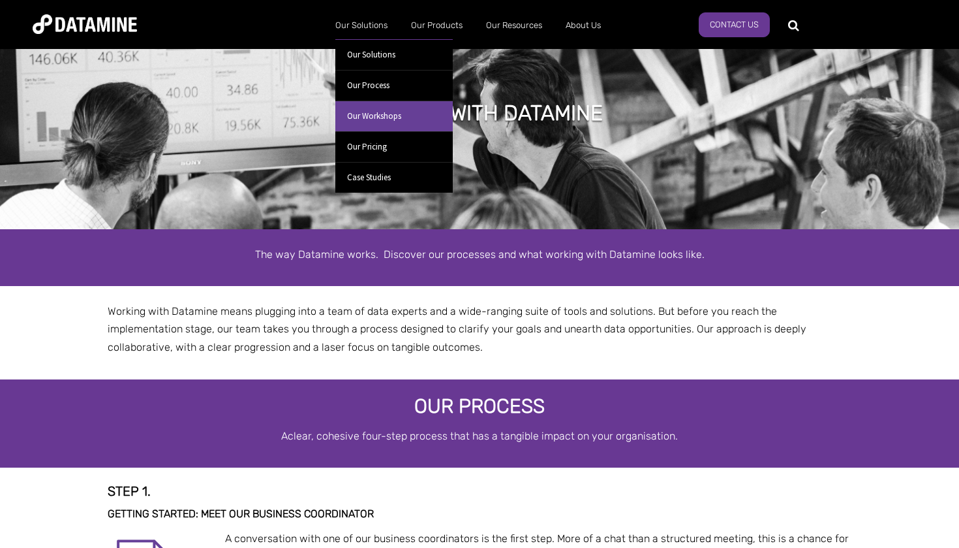
click at [377, 109] on link "Our Workshops" at bounding box center [393, 116] width 117 height 31
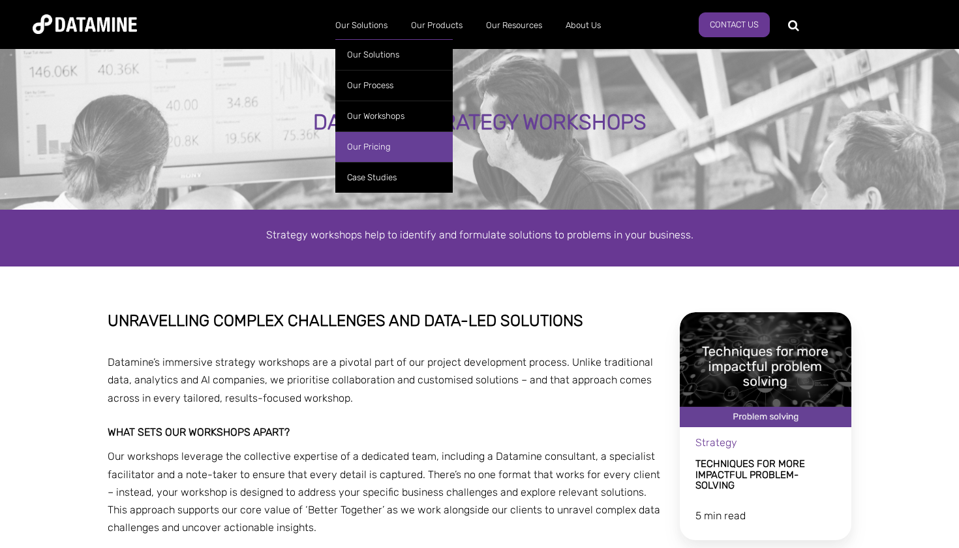
click at [375, 140] on link "Our Pricing" at bounding box center [393, 146] width 117 height 31
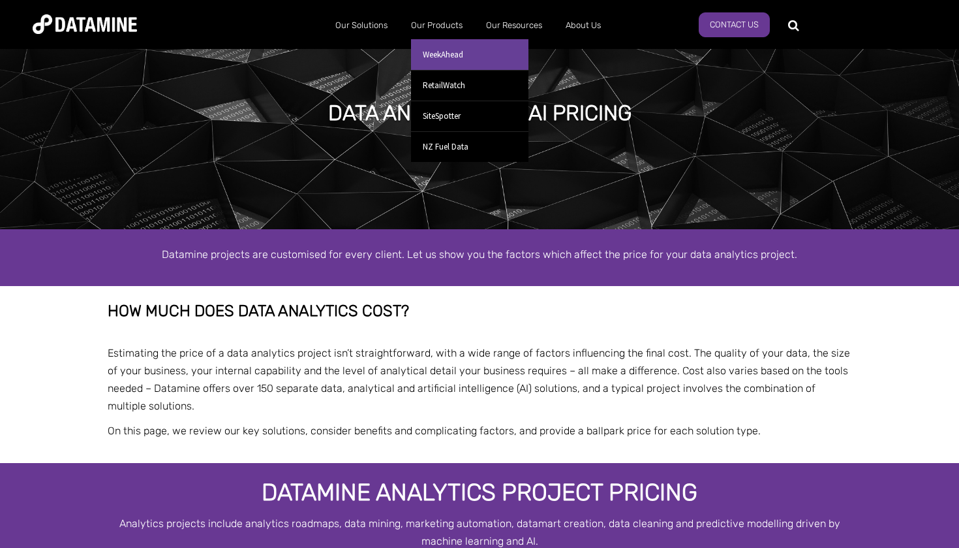
click at [444, 54] on link "WeekAhead" at bounding box center [469, 54] width 117 height 31
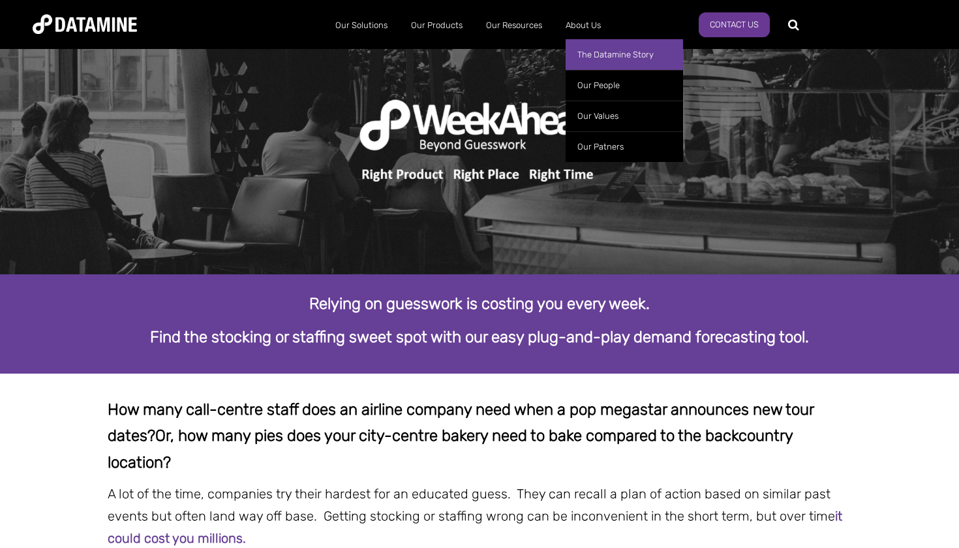
click at [593, 52] on link "The Datamine Story" at bounding box center [624, 54] width 117 height 31
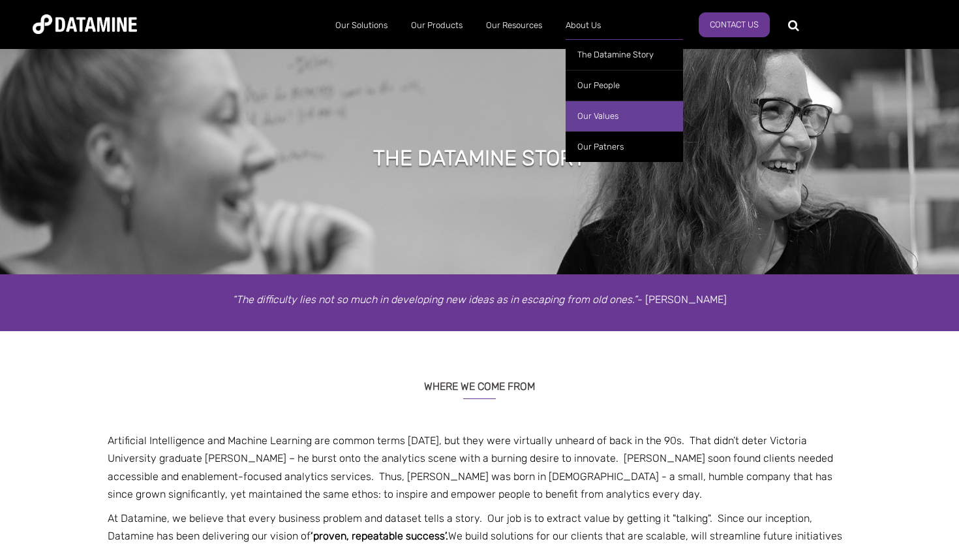
click at [603, 116] on link "Our Values" at bounding box center [624, 116] width 117 height 31
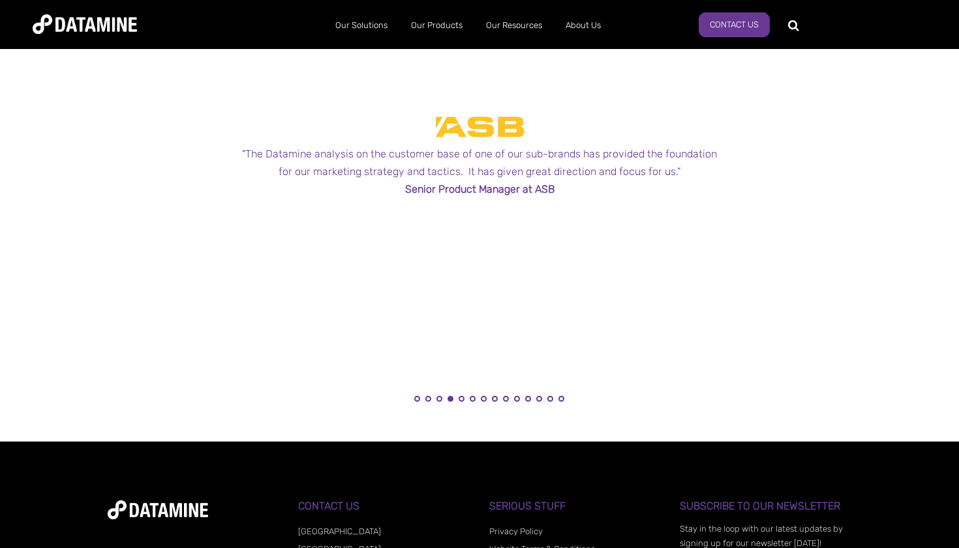
scroll to position [1241, 0]
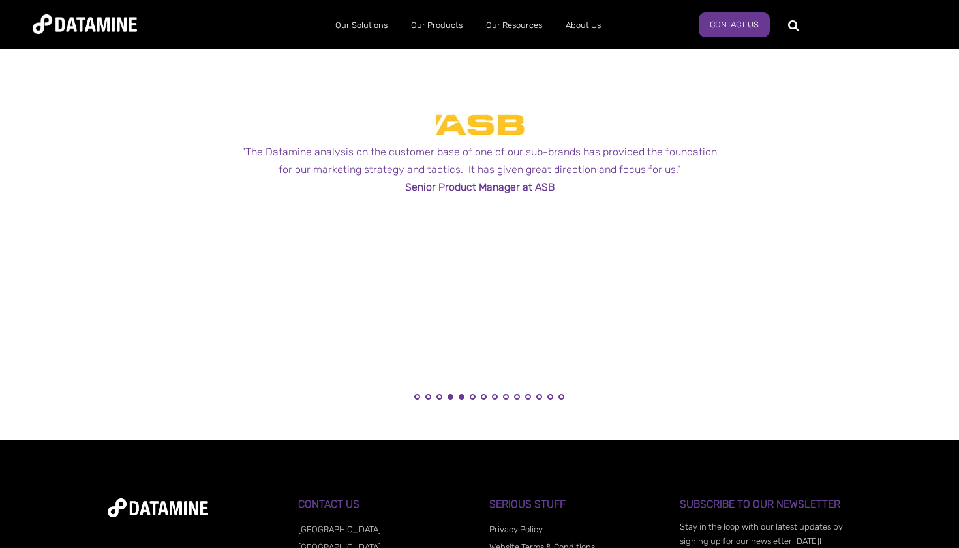
click at [462, 395] on button "5" at bounding box center [462, 397] width 6 height 6
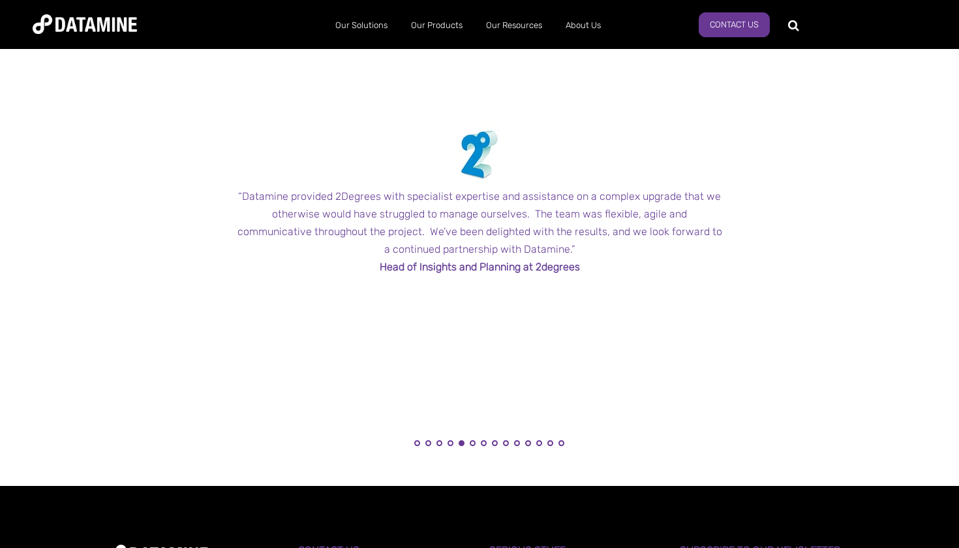
scroll to position [1187, 0]
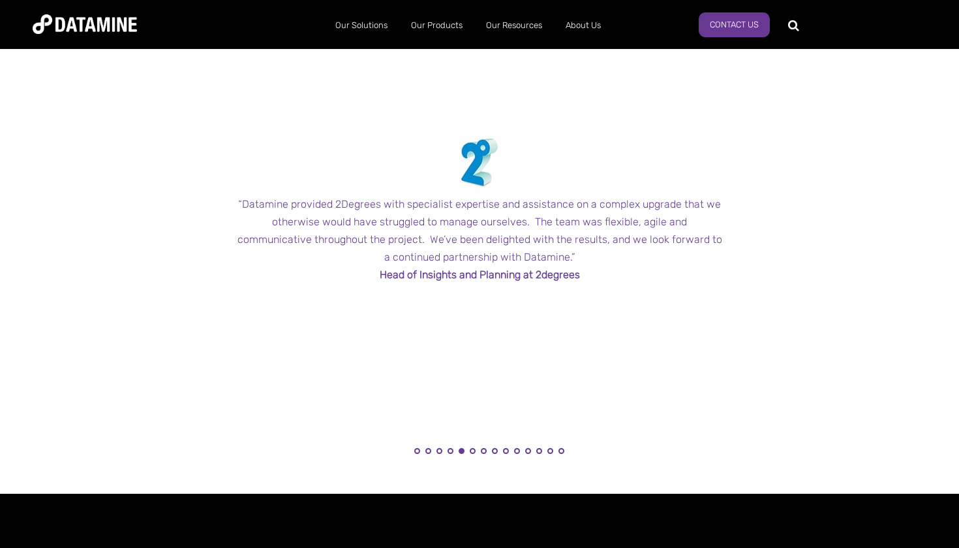
click at [476, 448] on li "6" at bounding box center [473, 454] width 13 height 13
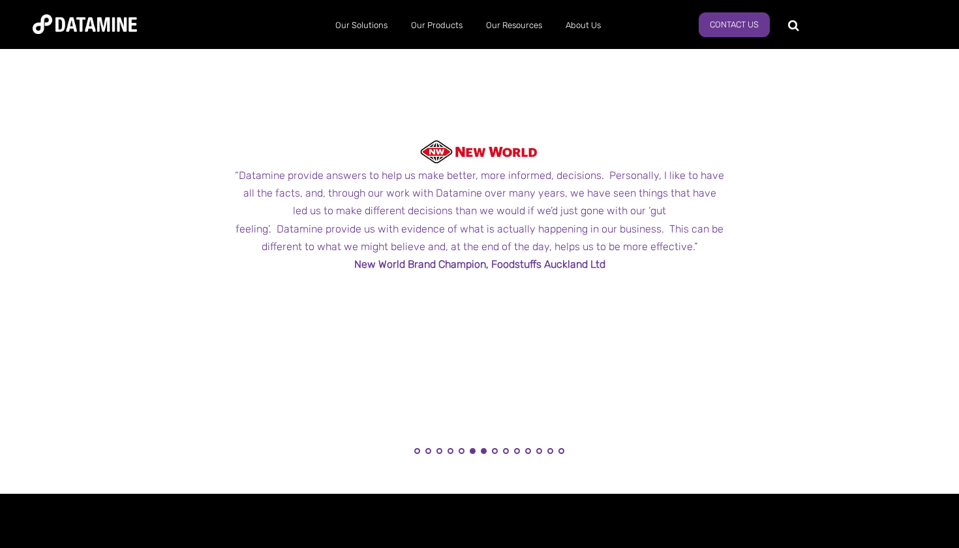
click at [484, 448] on button "7" at bounding box center [484, 451] width 6 height 6
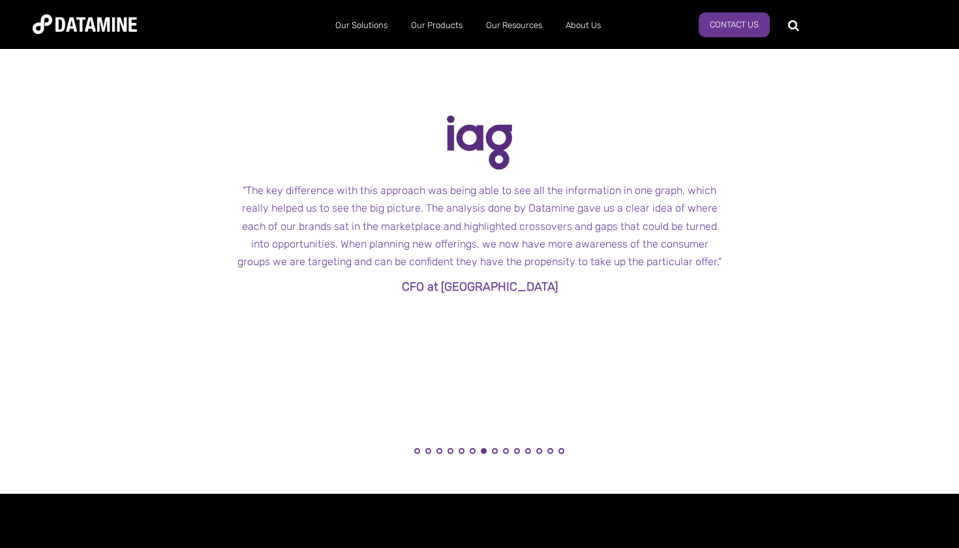
click at [500, 448] on li "9" at bounding box center [506, 454] width 13 height 13
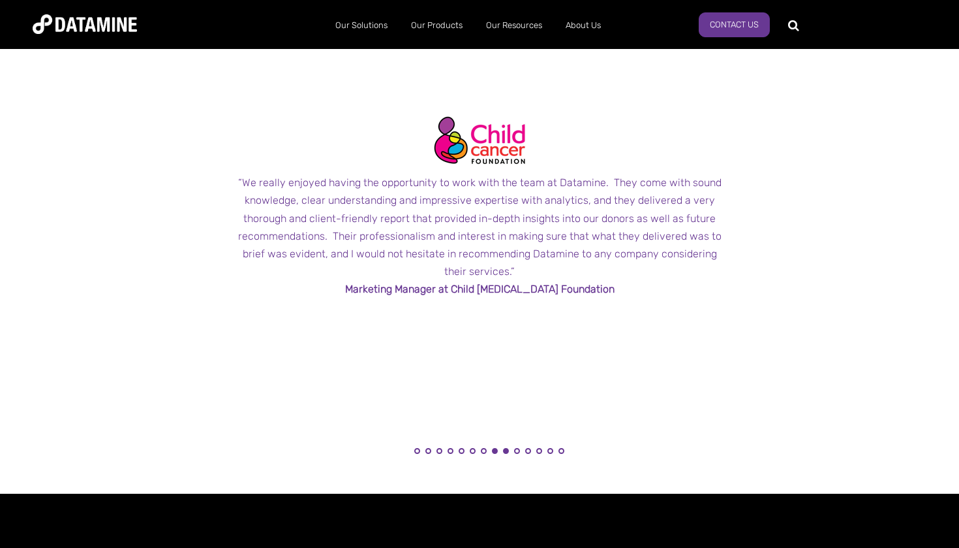
click at [492, 448] on button "8" at bounding box center [495, 451] width 6 height 6
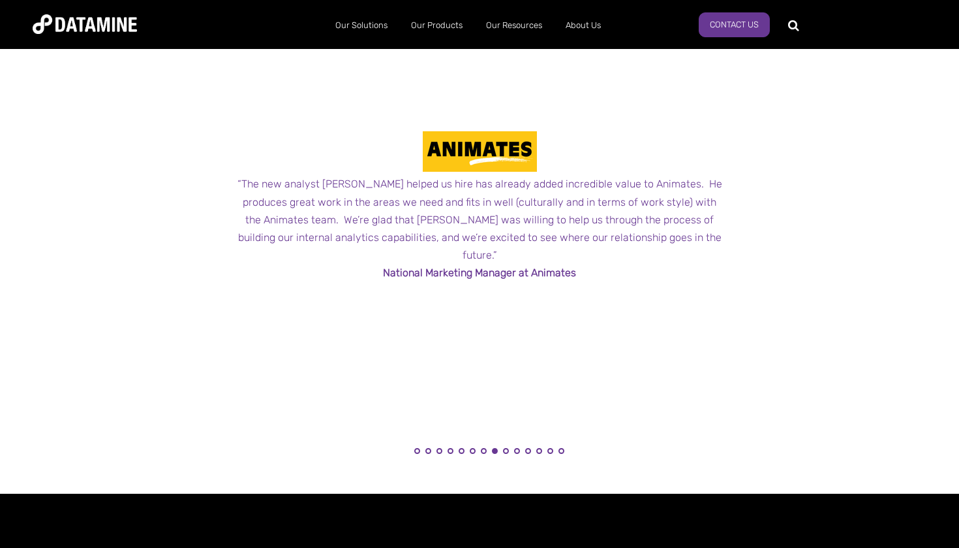
click at [513, 448] on li "10" at bounding box center [517, 454] width 13 height 13
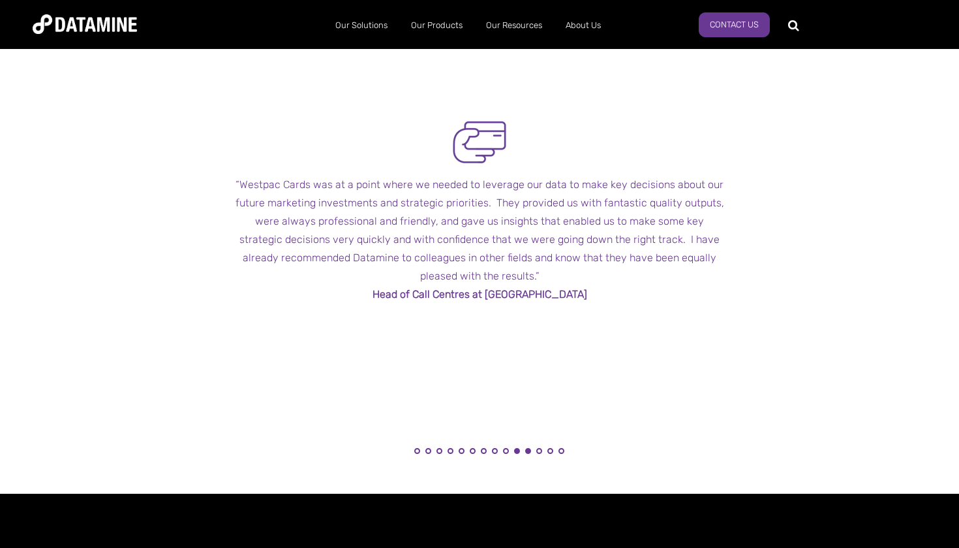
click at [531, 448] on button "11" at bounding box center [528, 451] width 6 height 6
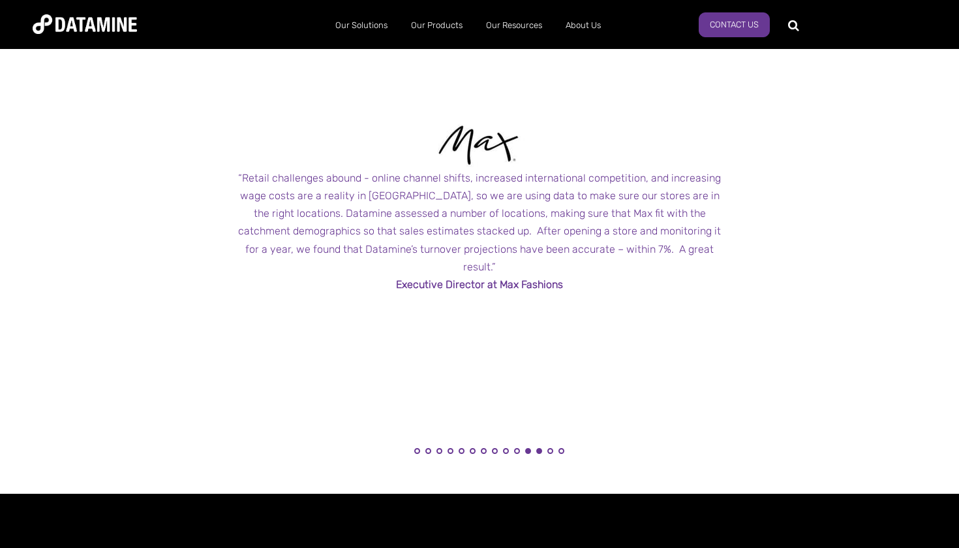
click at [540, 448] on button "12" at bounding box center [539, 451] width 6 height 6
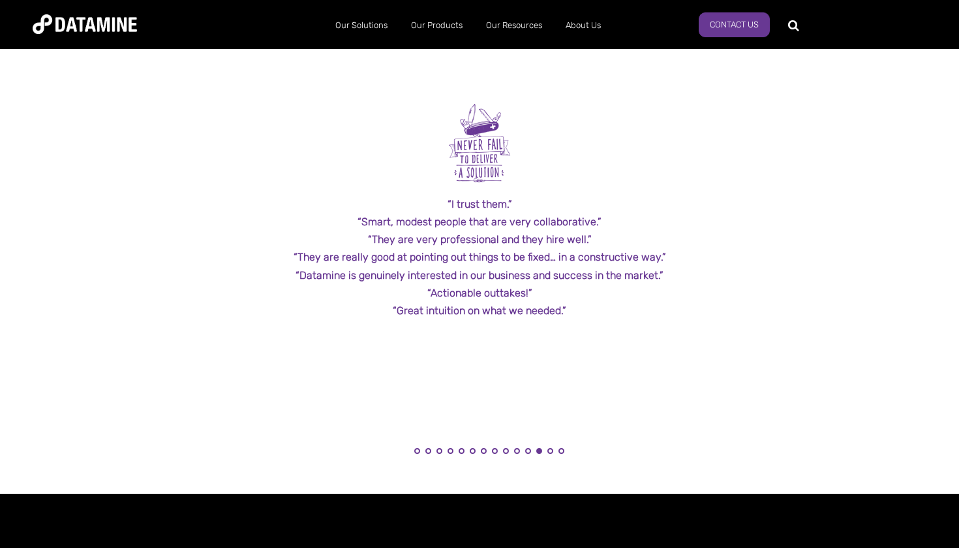
click at [553, 448] on li "13" at bounding box center [550, 454] width 13 height 13
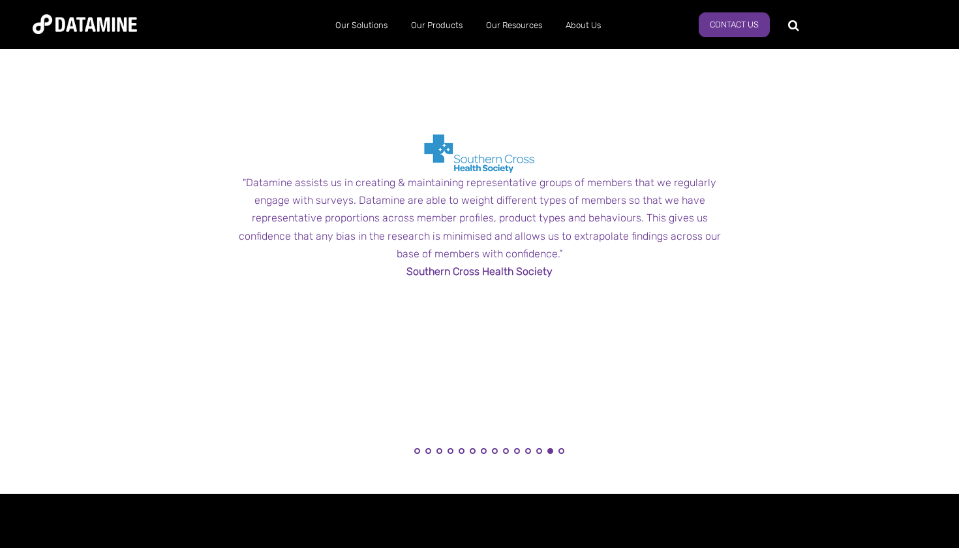
click at [548, 448] on button "13" at bounding box center [551, 451] width 6 height 6
click at [542, 448] on button "12" at bounding box center [539, 451] width 6 height 6
click at [538, 448] on button "12" at bounding box center [539, 451] width 6 height 6
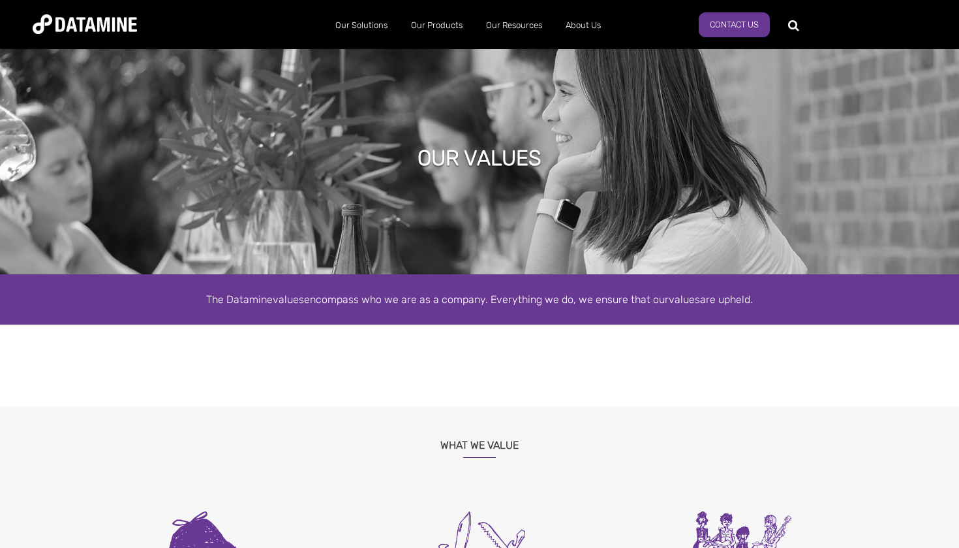
scroll to position [0, 0]
